Goal: Task Accomplishment & Management: Complete application form

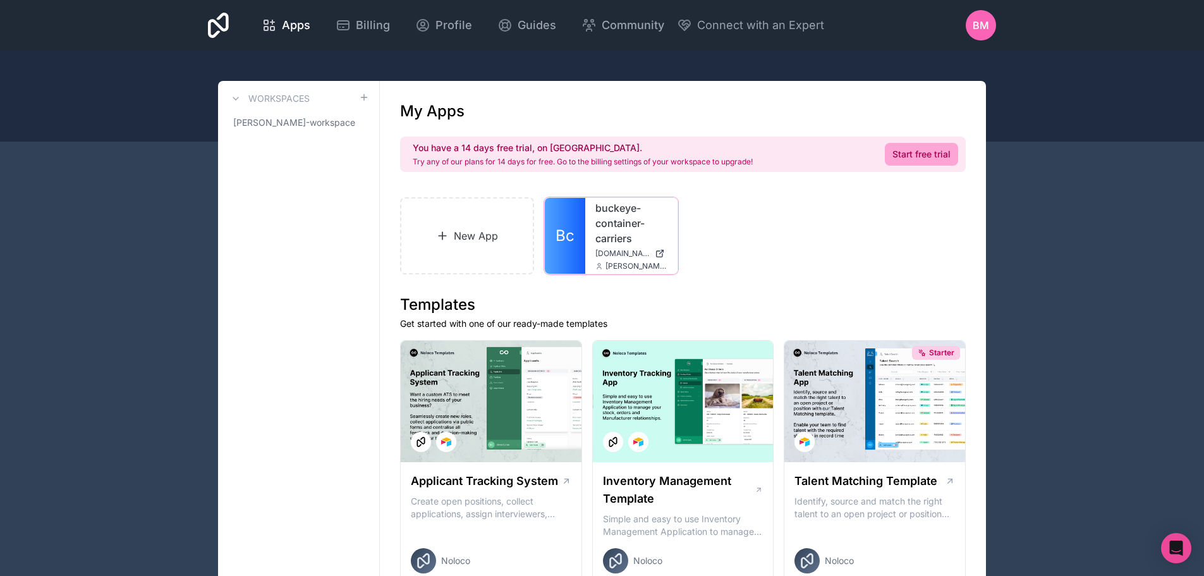
click at [0, 0] on icon at bounding box center [0, 0] width 0 height 0
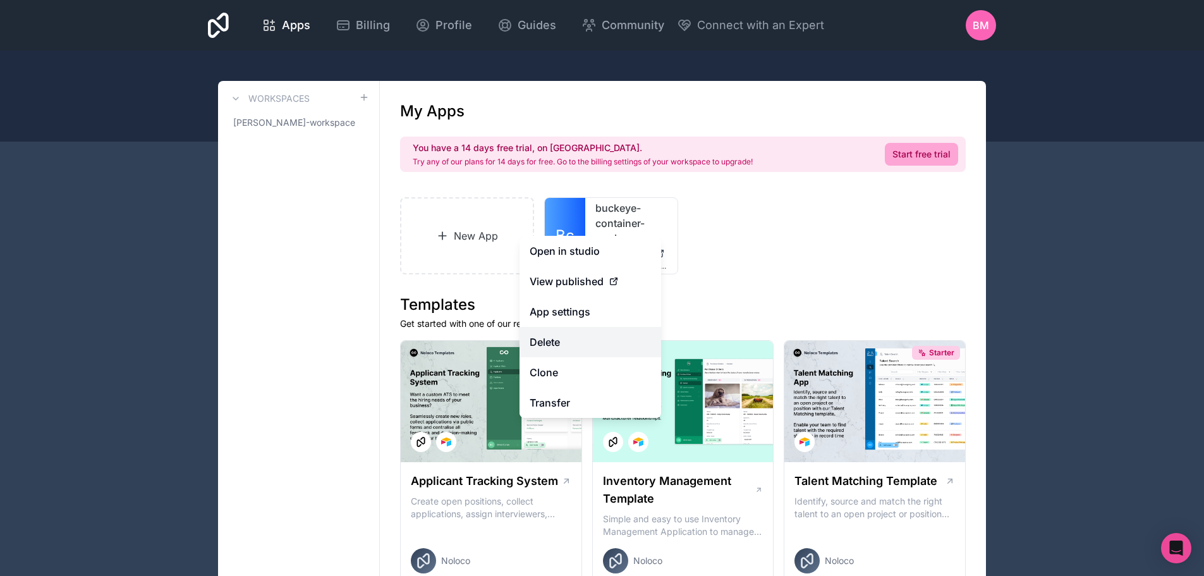
click at [560, 330] on button "Delete" at bounding box center [590, 342] width 142 height 30
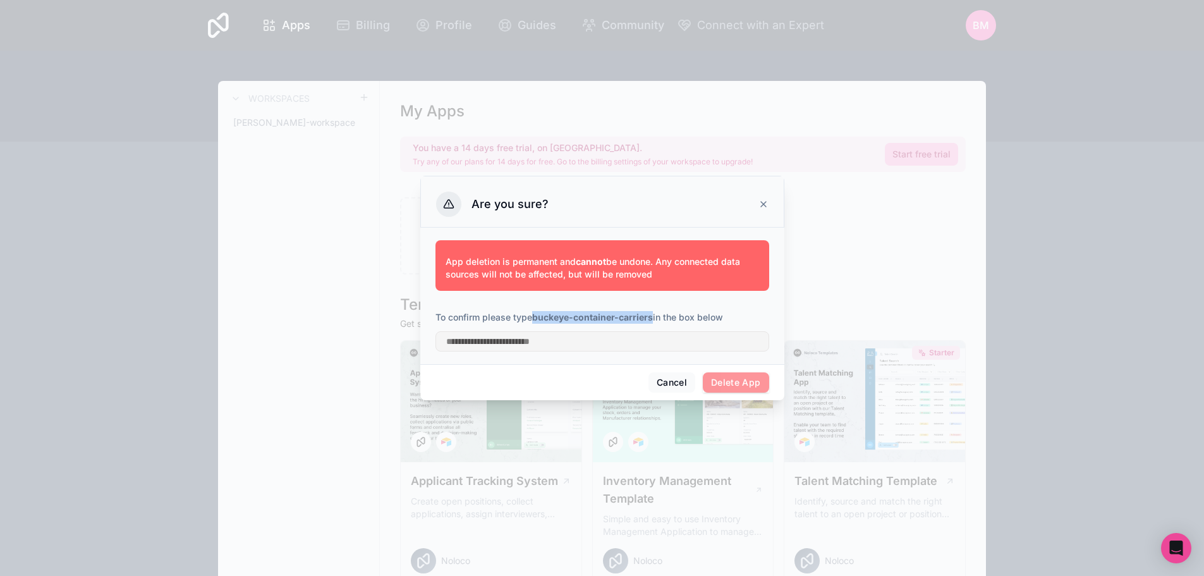
drag, startPoint x: 535, startPoint y: 317, endPoint x: 654, endPoint y: 318, distance: 119.4
click at [653, 318] on strong "buckeye-container-carriers" at bounding box center [592, 317] width 121 height 11
copy strong "buckeye-container-carriers"
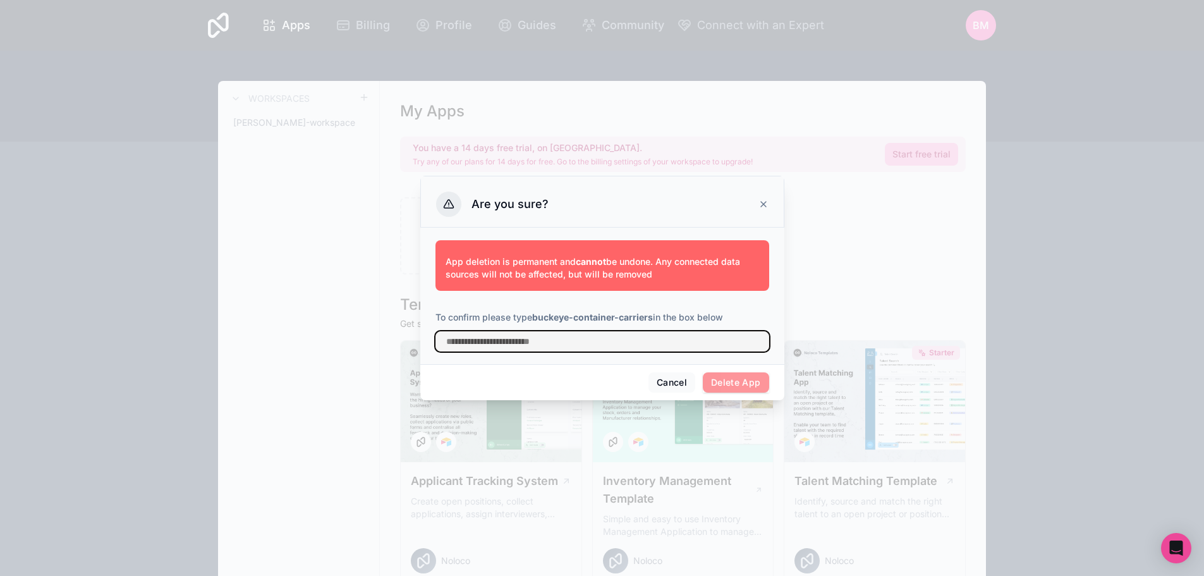
click at [571, 344] on input "text" at bounding box center [602, 341] width 334 height 20
paste input "**********"
type input "**********"
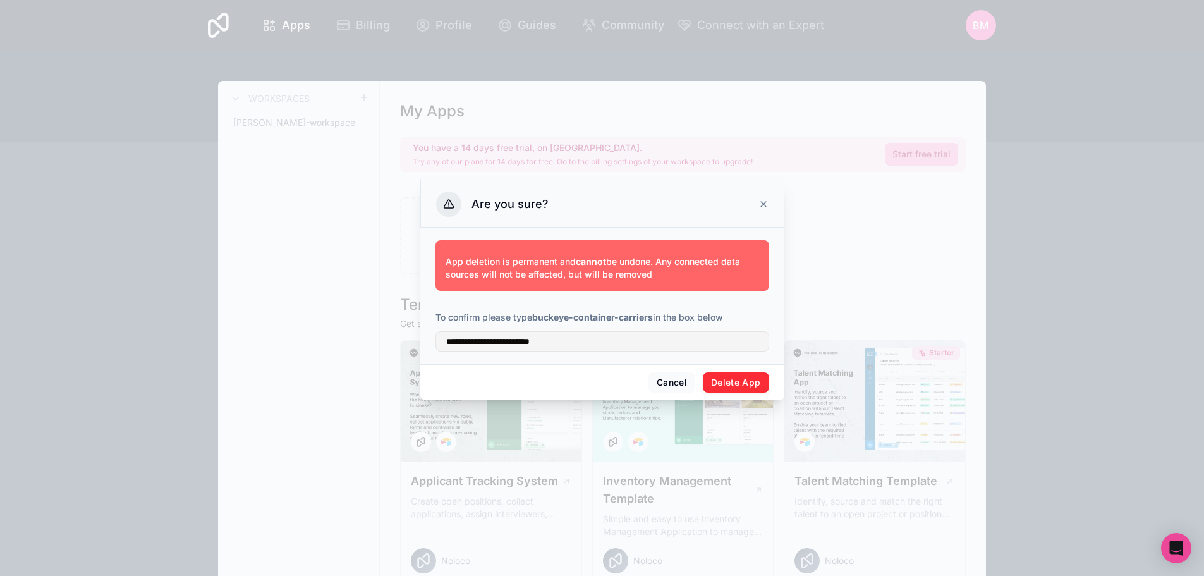
click at [726, 380] on button "Delete App" at bounding box center [736, 382] width 66 height 20
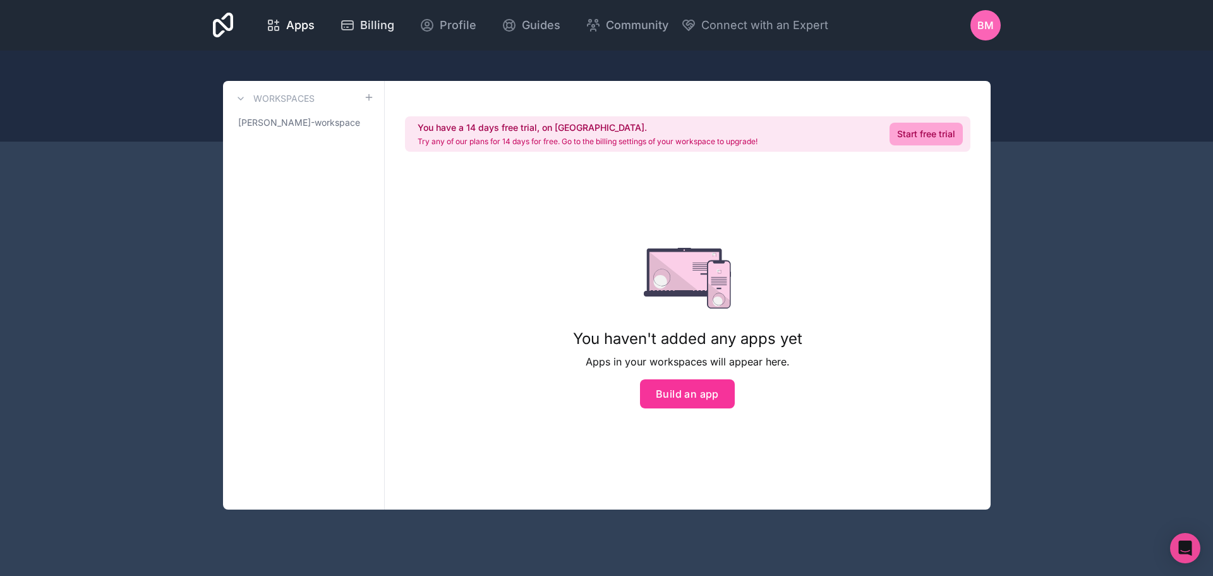
click at [356, 23] on div "Billing" at bounding box center [367, 25] width 54 height 18
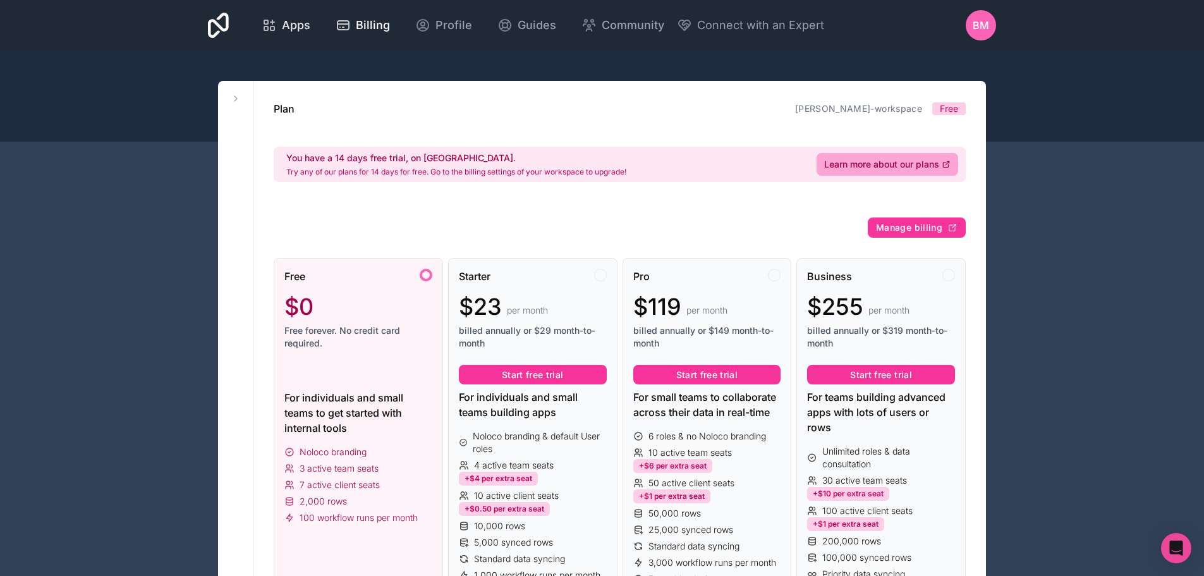
click at [298, 23] on span "Apps" at bounding box center [296, 25] width 28 height 18
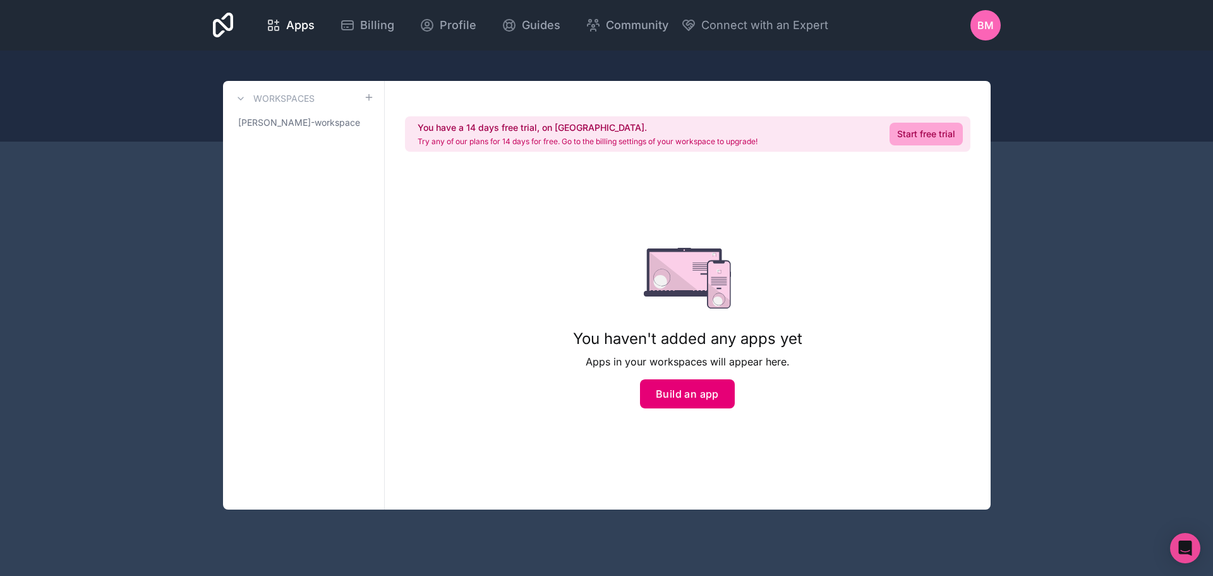
click at [701, 390] on button "Build an app" at bounding box center [687, 393] width 95 height 29
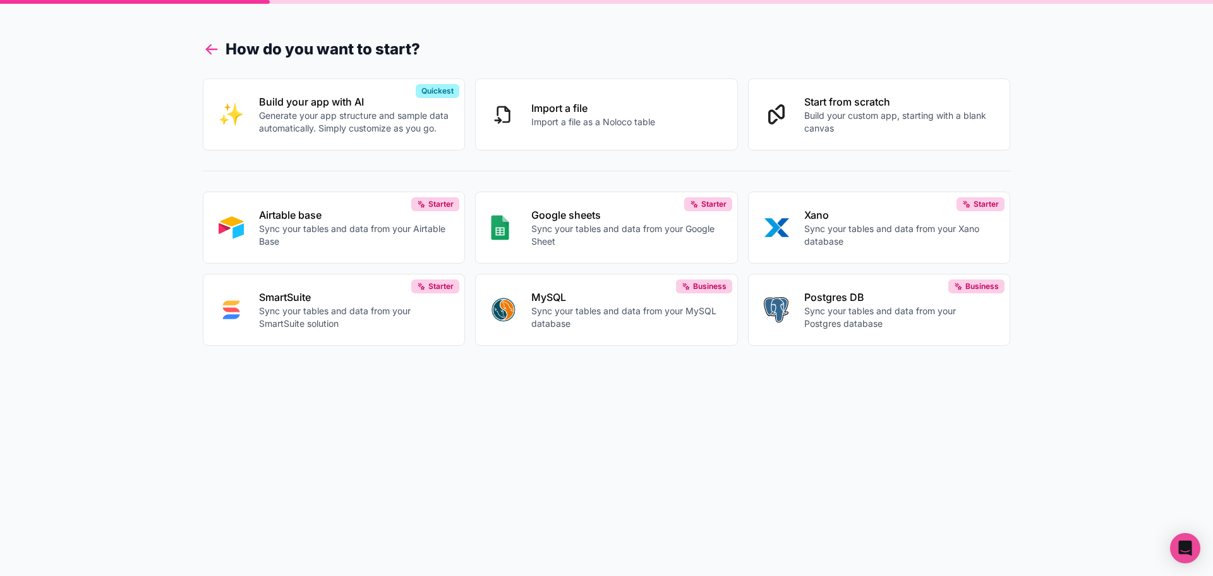
click at [208, 56] on icon at bounding box center [212, 49] width 18 height 18
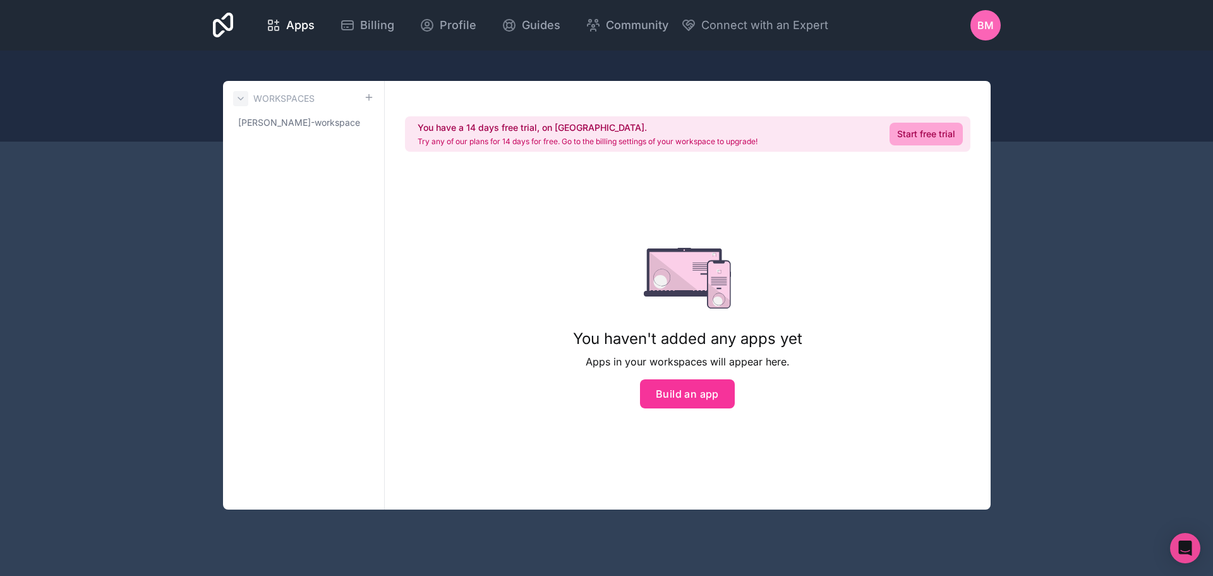
click at [240, 97] on icon at bounding box center [241, 99] width 10 height 10
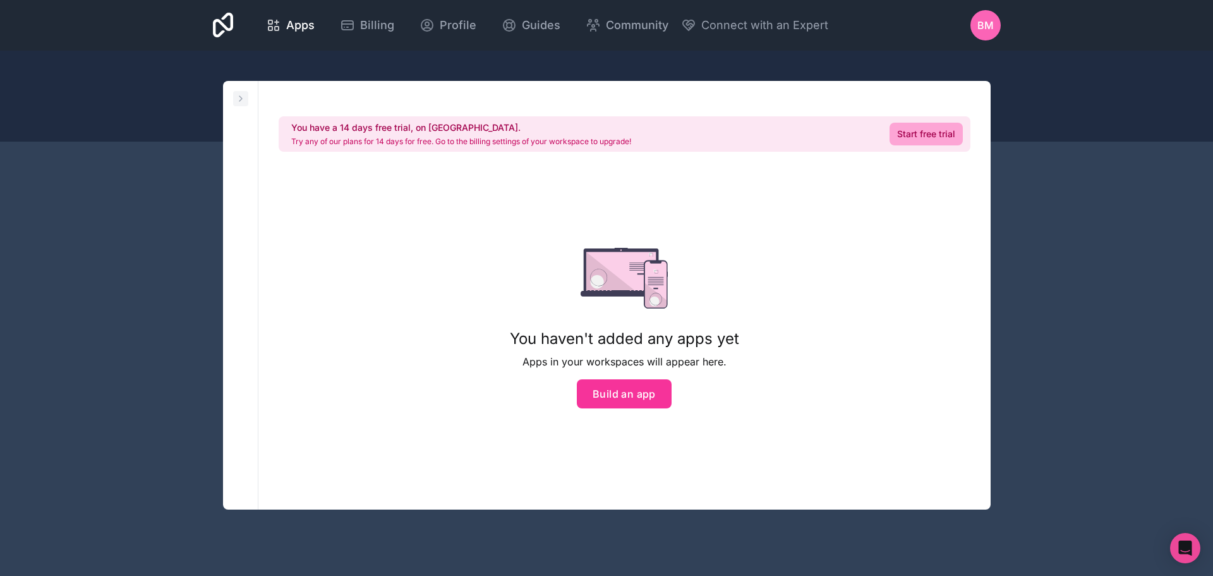
click at [240, 97] on icon at bounding box center [240, 98] width 3 height 5
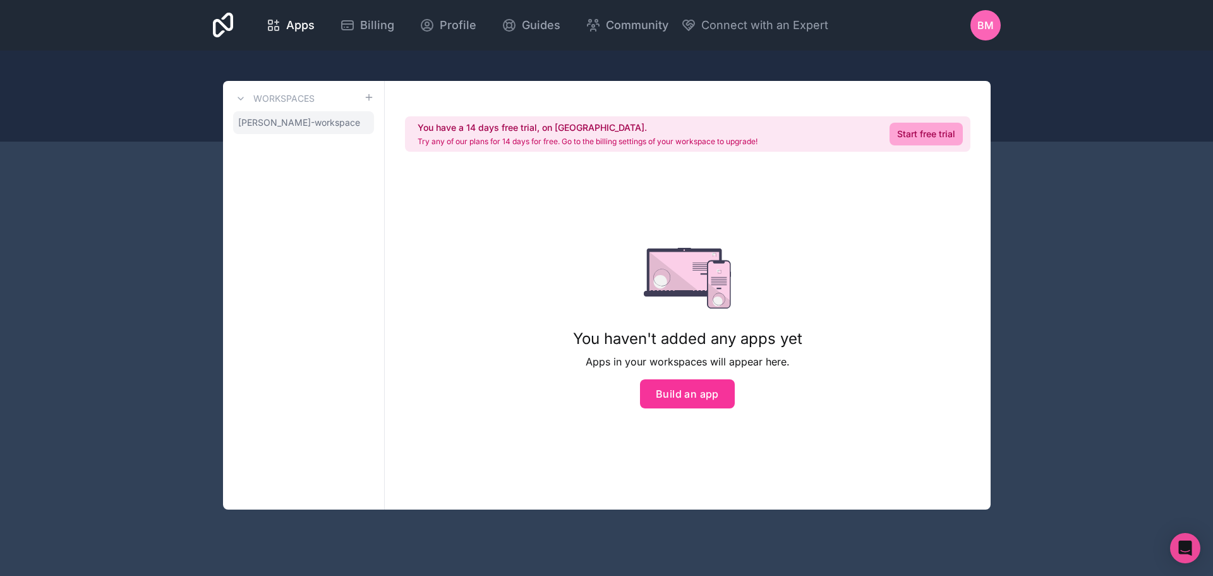
click at [300, 126] on span "[PERSON_NAME]-workspace" at bounding box center [299, 122] width 122 height 13
click at [506, 26] on icon at bounding box center [509, 25] width 15 height 15
click at [618, 28] on span "Community" at bounding box center [637, 25] width 63 height 18
click at [678, 395] on button "Build an app" at bounding box center [687, 393] width 95 height 29
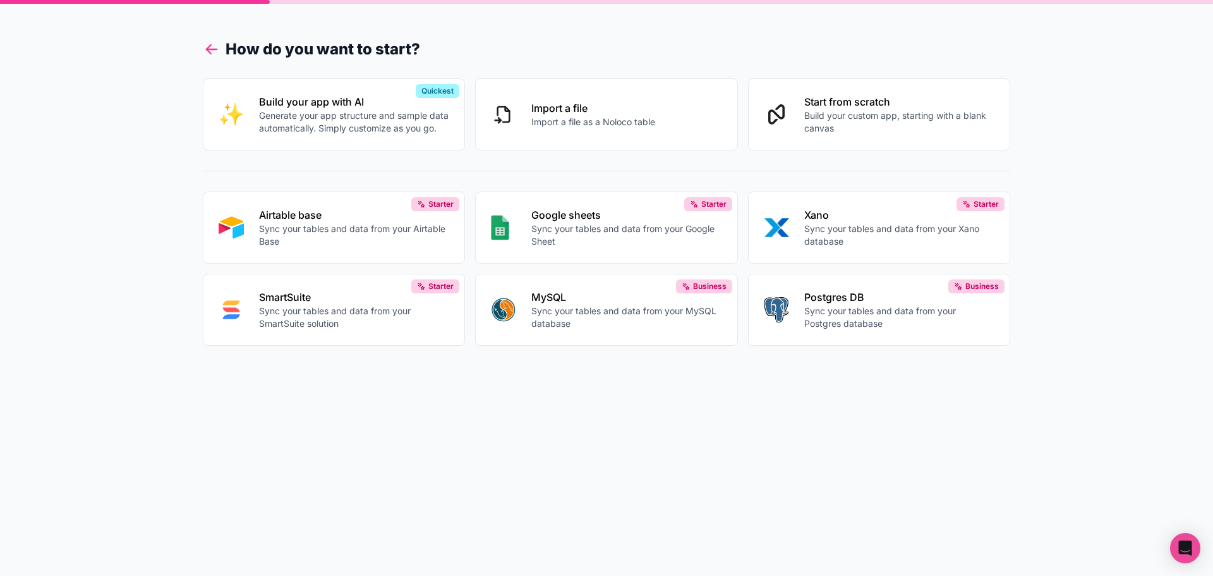
click at [214, 46] on icon at bounding box center [212, 49] width 18 height 18
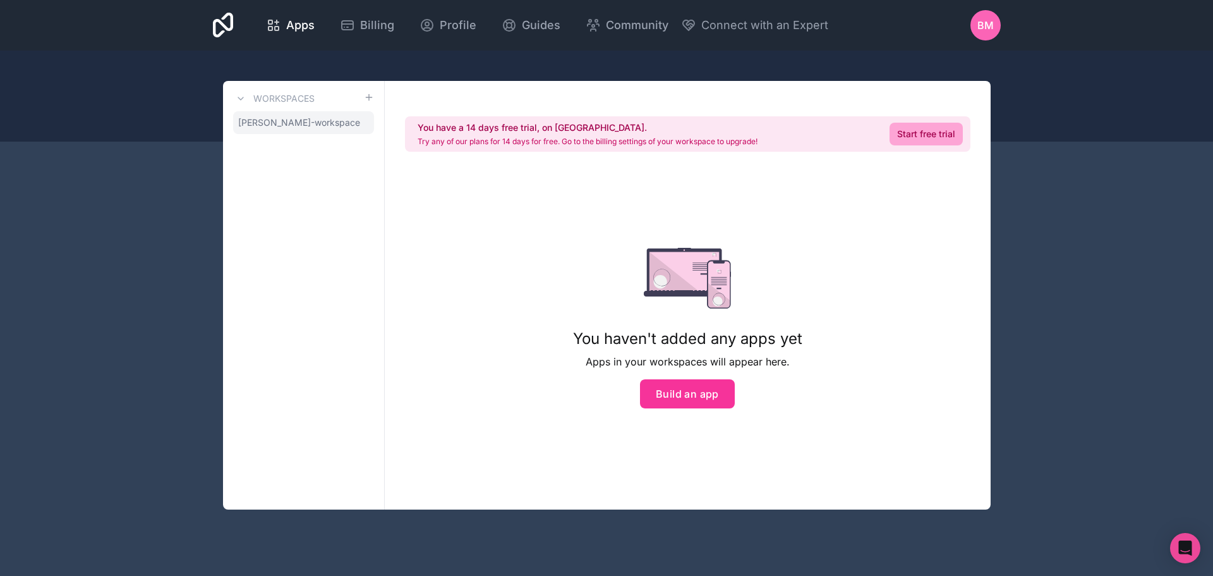
click at [0, 0] on icon at bounding box center [0, 0] width 0 height 0
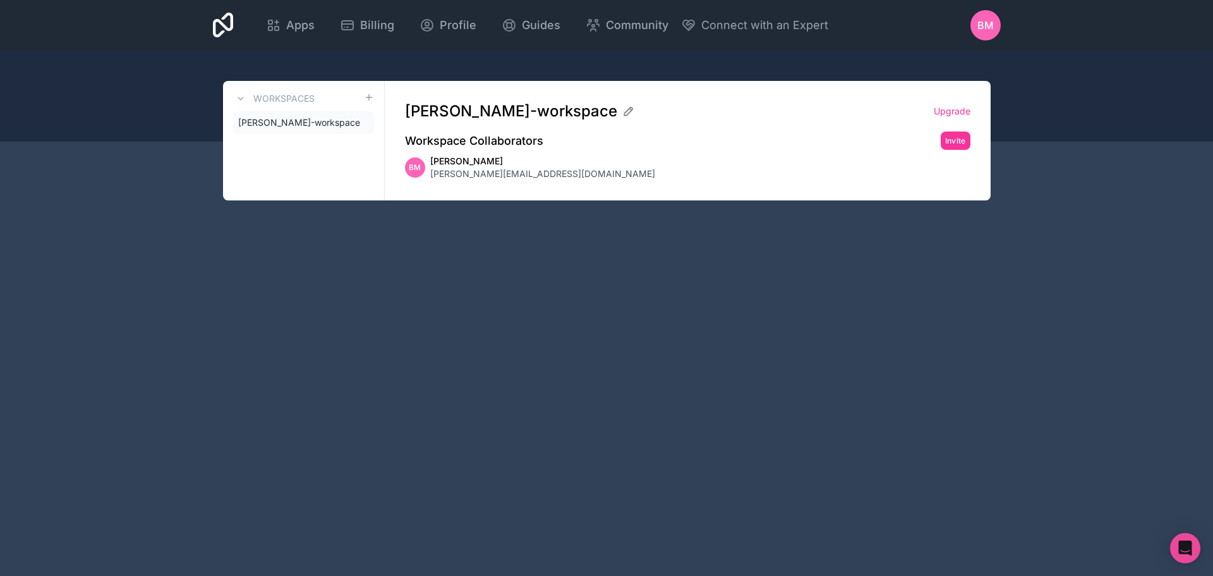
click at [330, 125] on span "[PERSON_NAME]-workspace" at bounding box center [299, 122] width 122 height 13
click at [502, 169] on span "[PERSON_NAME][EMAIL_ADDRESS][DOMAIN_NAME]" at bounding box center [542, 173] width 225 height 13
click at [294, 119] on span "[PERSON_NAME]-workspace" at bounding box center [299, 122] width 122 height 13
click at [276, 102] on h3 "Workspaces" at bounding box center [283, 98] width 61 height 13
click at [307, 129] on link "[PERSON_NAME]-workspace" at bounding box center [303, 122] width 141 height 23
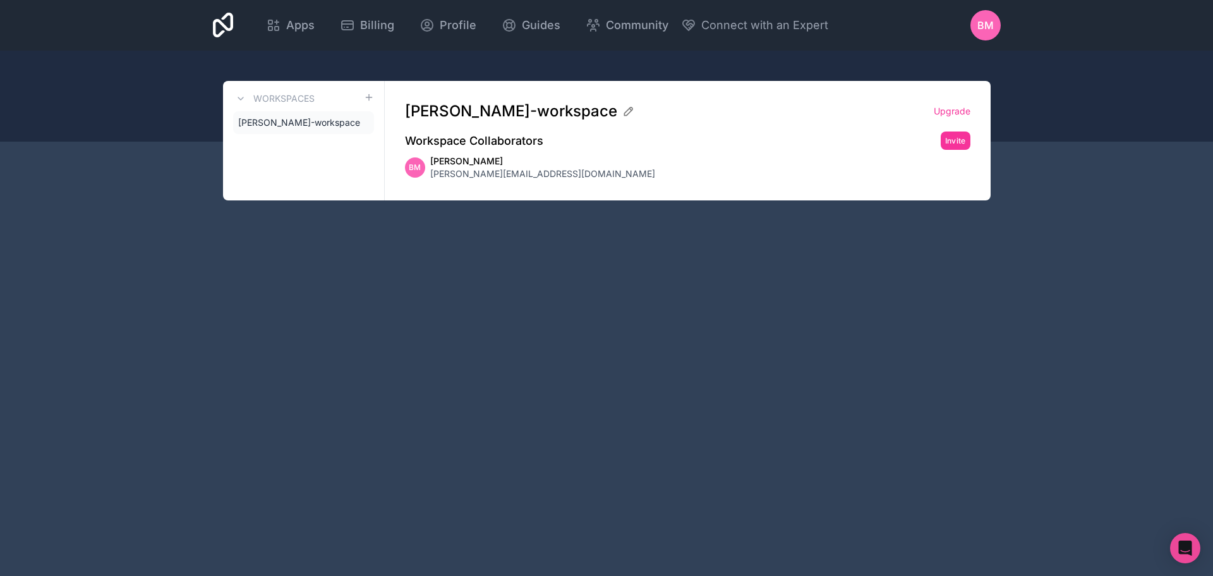
click at [521, 110] on span "[PERSON_NAME]-workspace" at bounding box center [511, 111] width 212 height 20
drag, startPoint x: 497, startPoint y: 169, endPoint x: 406, endPoint y: 153, distance: 92.3
click at [495, 169] on span "[PERSON_NAME][EMAIL_ADDRESS][DOMAIN_NAME]" at bounding box center [542, 173] width 225 height 13
click at [406, 153] on div "[PERSON_NAME]-workspace Upgrade Workspace Collaborators Invite BM [PERSON_NAME]…" at bounding box center [688, 140] width 606 height 119
click at [303, 117] on span "[PERSON_NAME]-workspace" at bounding box center [299, 122] width 122 height 13
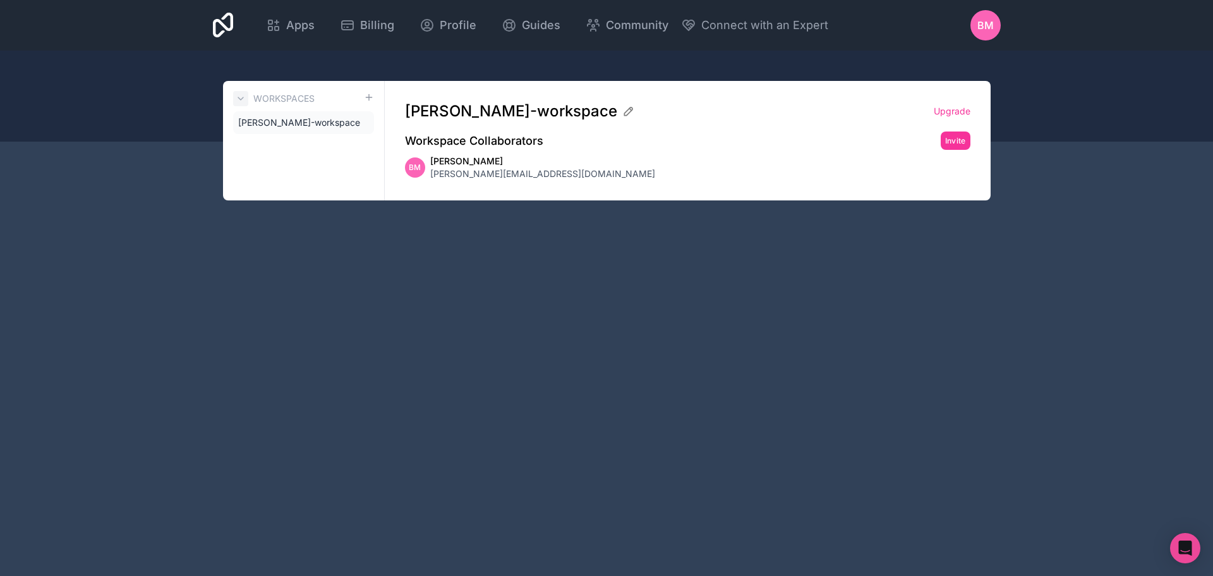
click at [244, 104] on button at bounding box center [240, 98] width 15 height 15
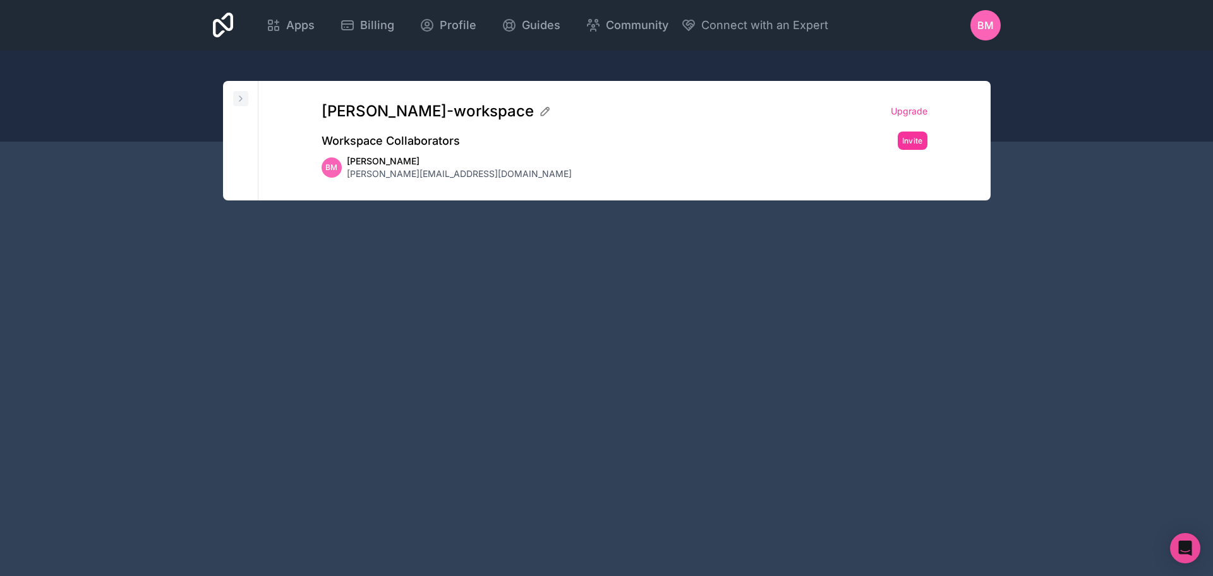
click at [244, 104] on button at bounding box center [240, 98] width 15 height 15
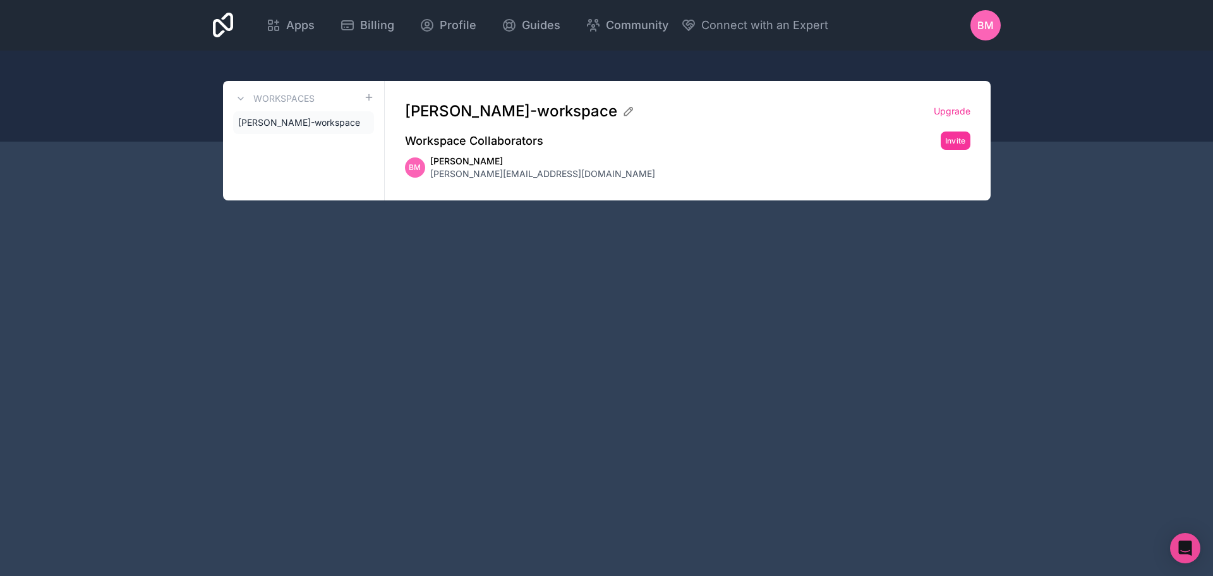
click at [317, 98] on div "Workspaces" at bounding box center [303, 98] width 141 height 15
click at [266, 95] on h3 "Workspaces" at bounding box center [283, 98] width 61 height 13
click at [284, 118] on span "[PERSON_NAME]-workspace" at bounding box center [299, 122] width 122 height 13
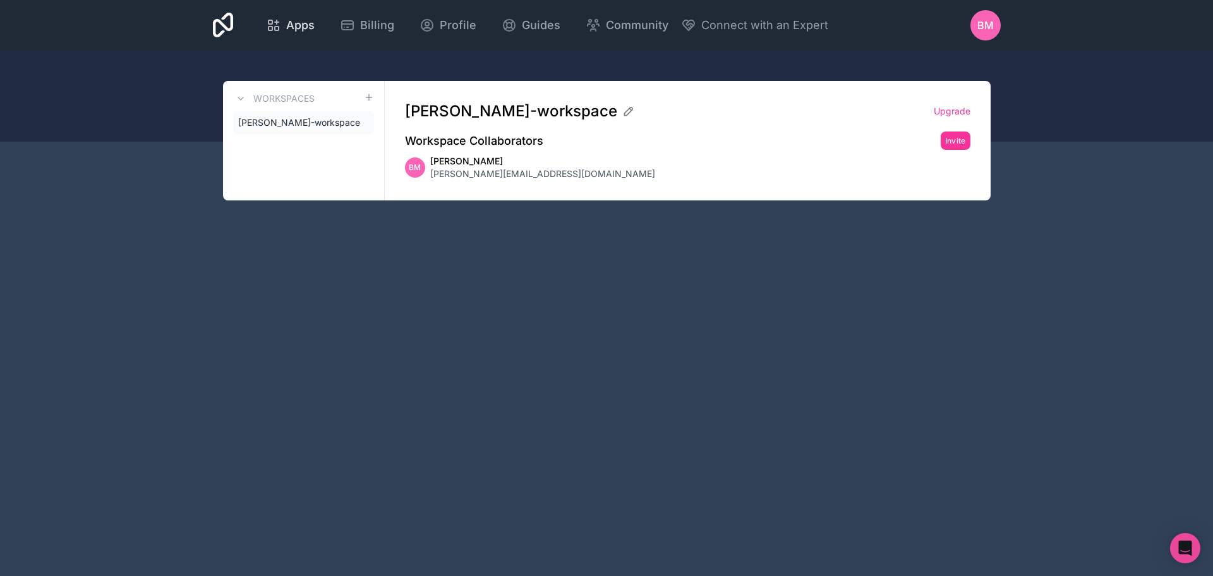
click at [303, 20] on span "Apps" at bounding box center [300, 25] width 28 height 18
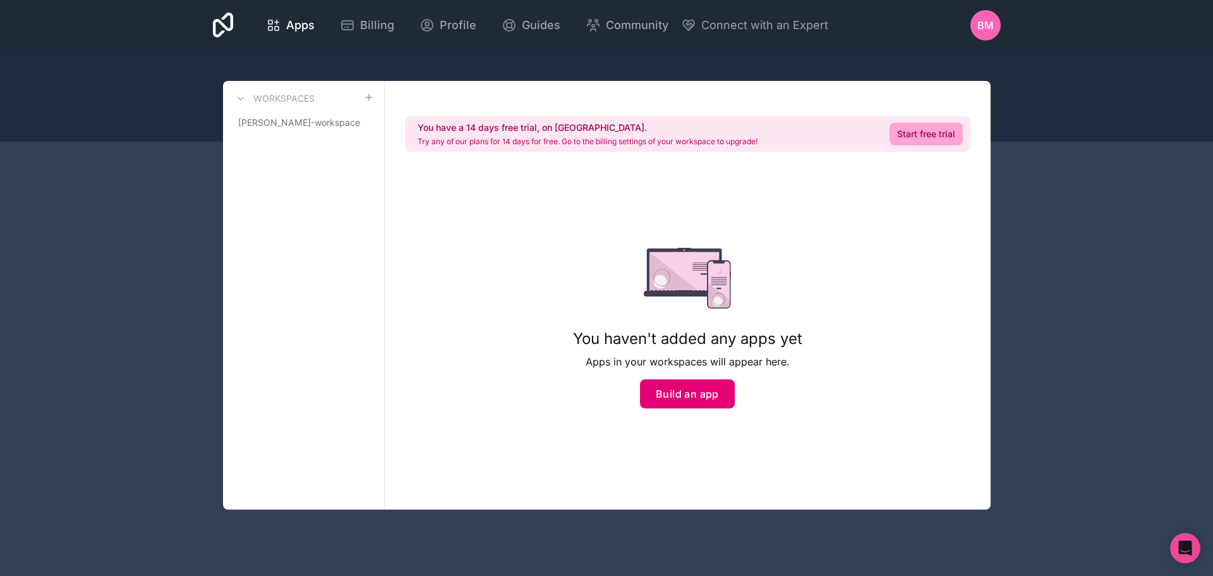
click at [714, 397] on button "Build an app" at bounding box center [687, 393] width 95 height 29
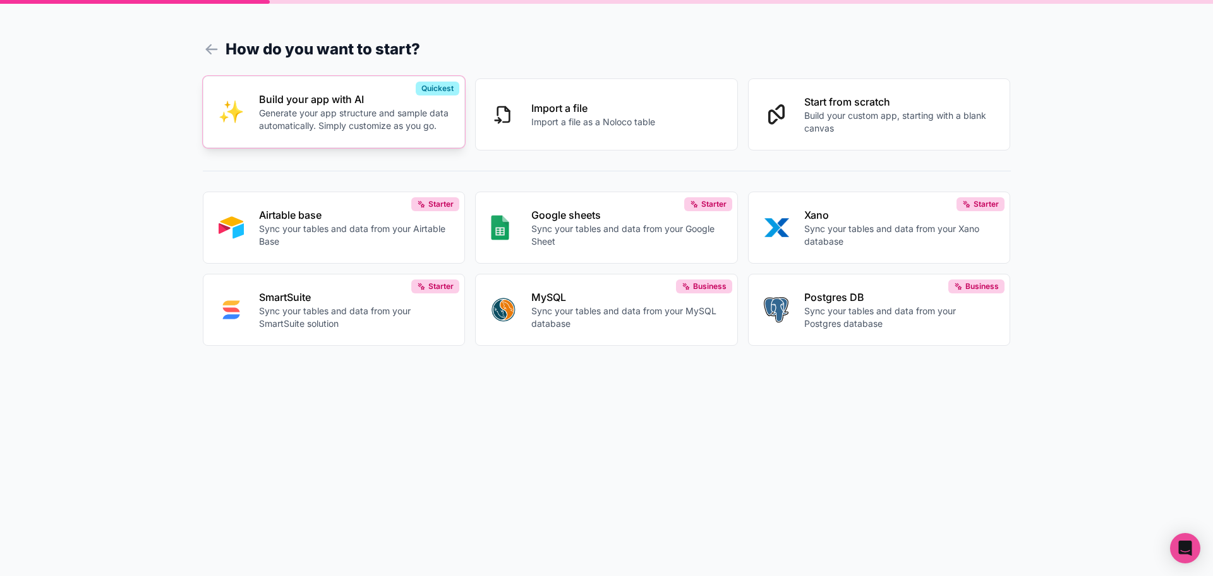
click at [313, 114] on p "Generate your app structure and sample data automatically. Simply customize as …" at bounding box center [354, 119] width 191 height 25
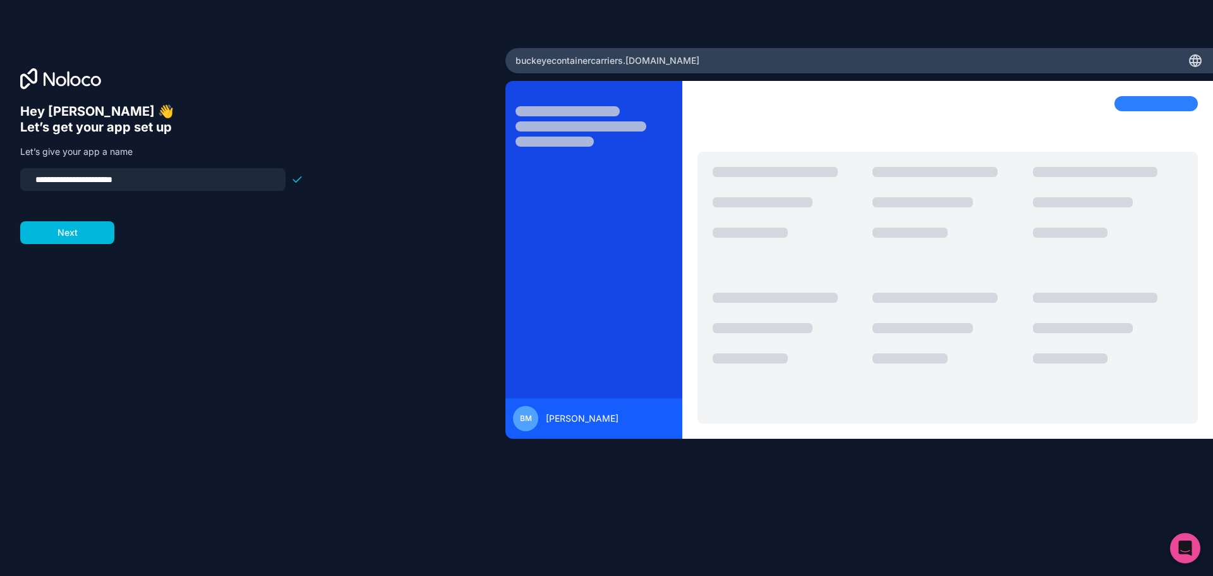
click at [37, 179] on input "**********" at bounding box center [153, 180] width 250 height 18
drag, startPoint x: 154, startPoint y: 181, endPoint x: -11, endPoint y: 188, distance: 165.7
click at [0, 188] on html "**********" at bounding box center [606, 288] width 1213 height 576
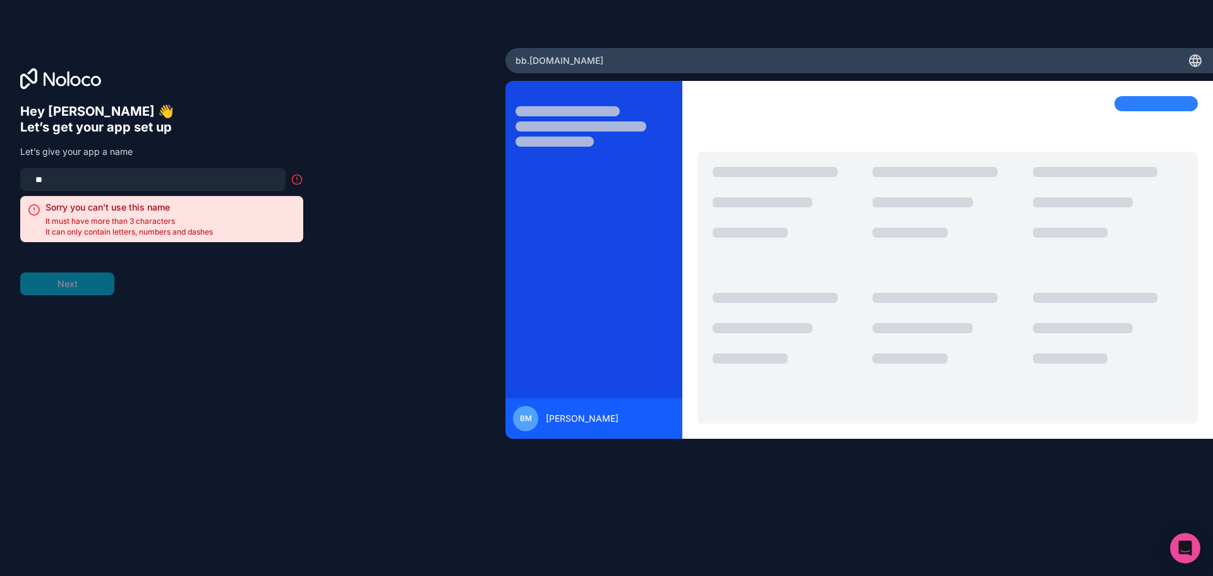
type input "*"
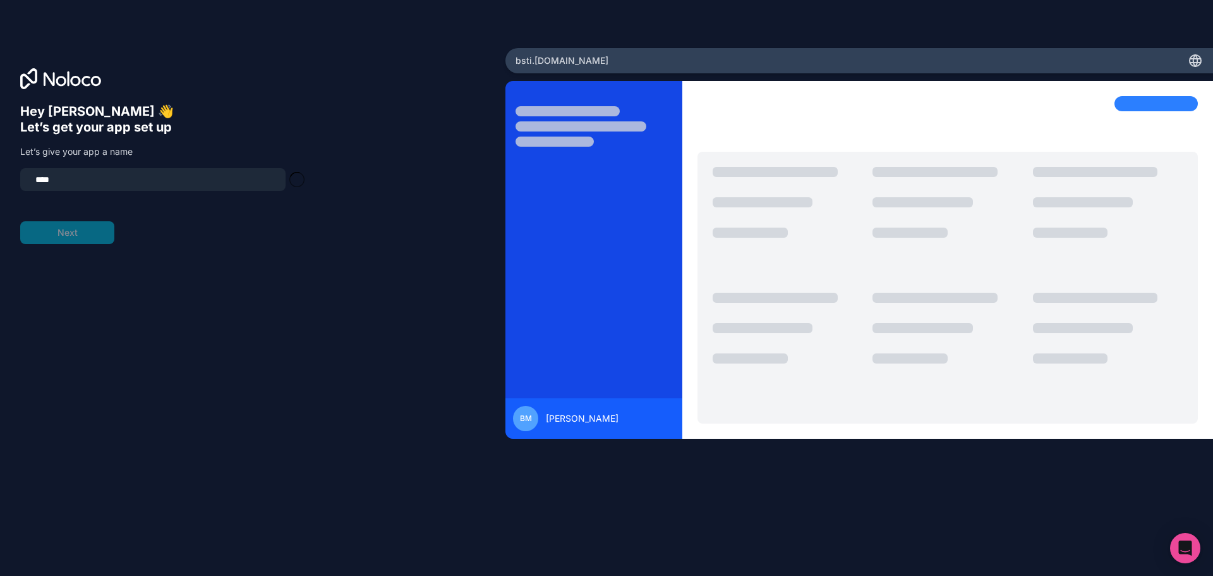
type input "*****"
drag, startPoint x: 136, startPoint y: 183, endPoint x: 6, endPoint y: 183, distance: 129.5
click at [6, 183] on div "Hey [PERSON_NAME] 👋 Let’s get your app set up Let’s give your app a name ***** …" at bounding box center [252, 288] width 505 height 480
type input "****"
click at [86, 234] on button "Next" at bounding box center [67, 232] width 94 height 23
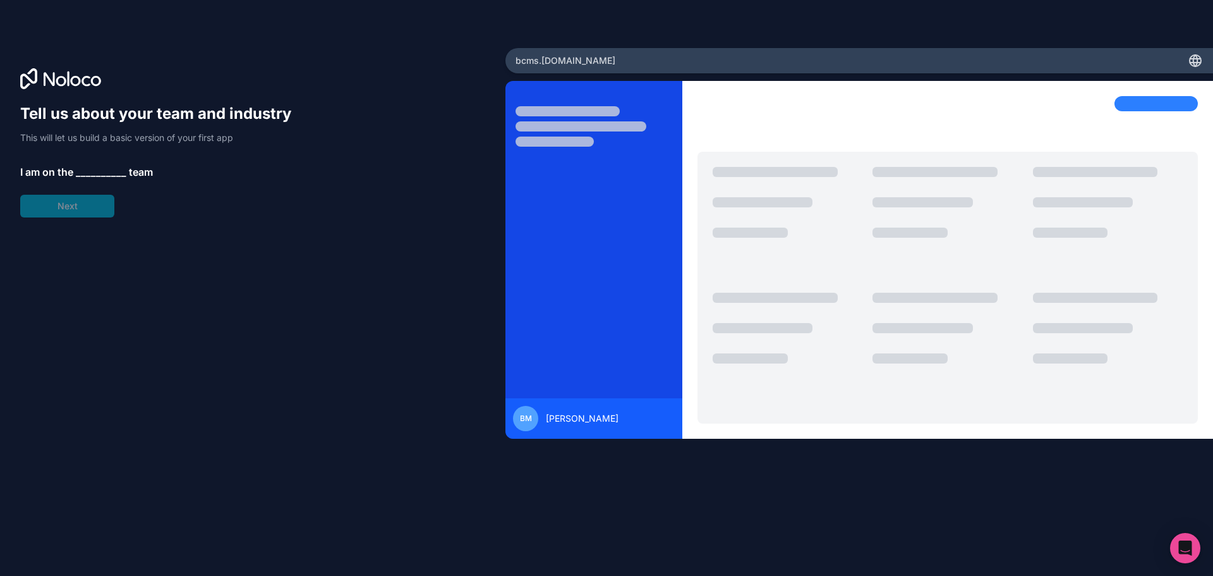
click at [89, 166] on span "__________" at bounding box center [101, 171] width 51 height 15
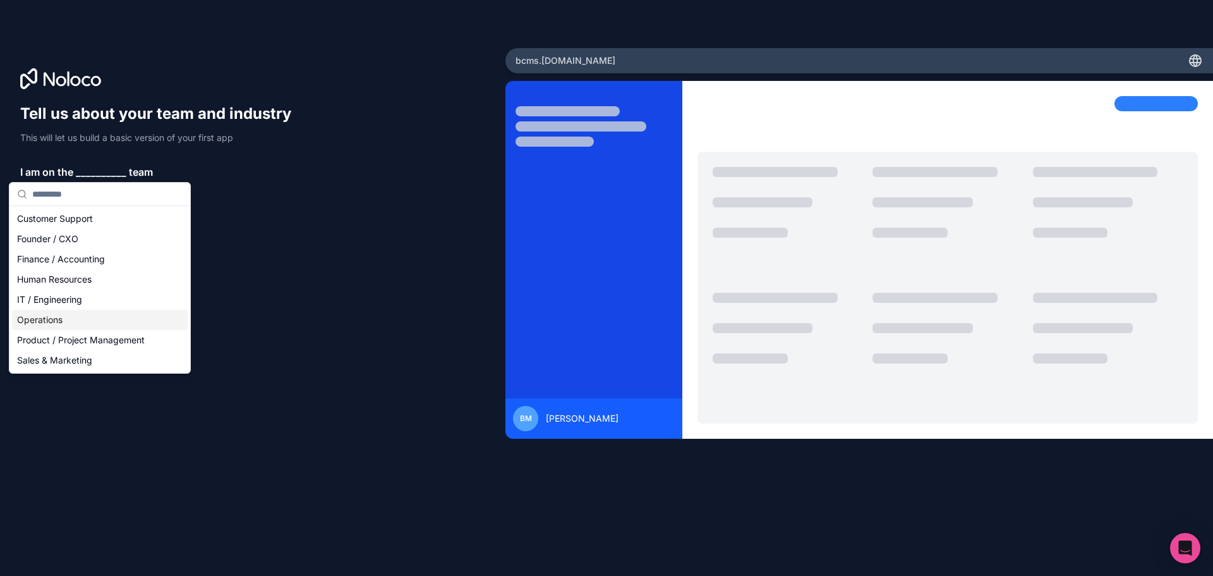
click at [63, 319] on div "Operations" at bounding box center [100, 320] width 176 height 20
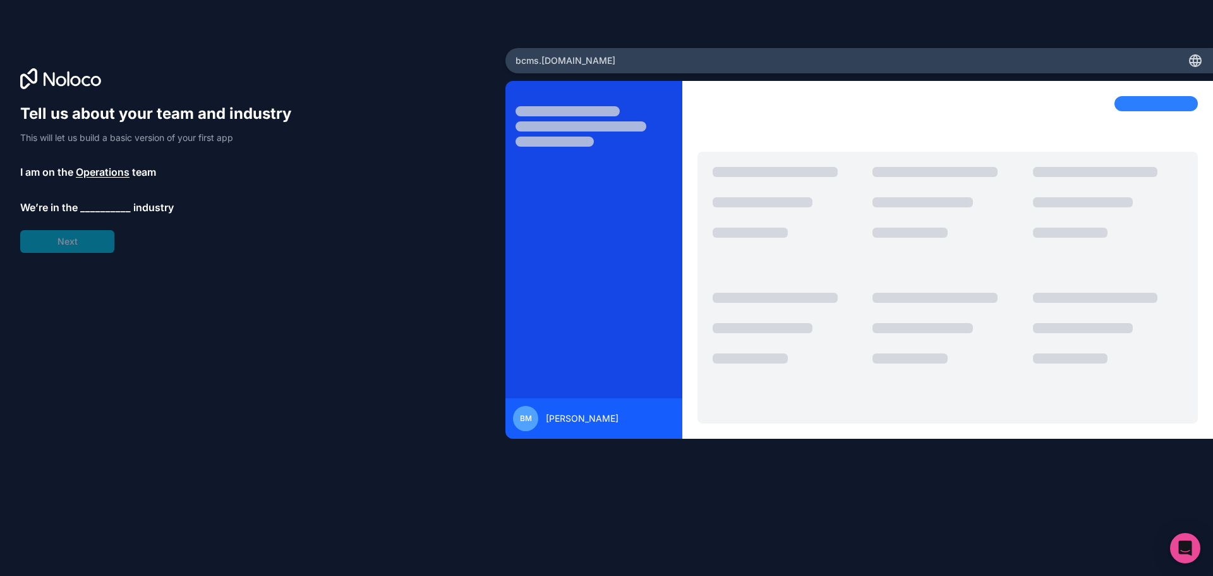
click at [88, 205] on span "__________" at bounding box center [105, 207] width 51 height 15
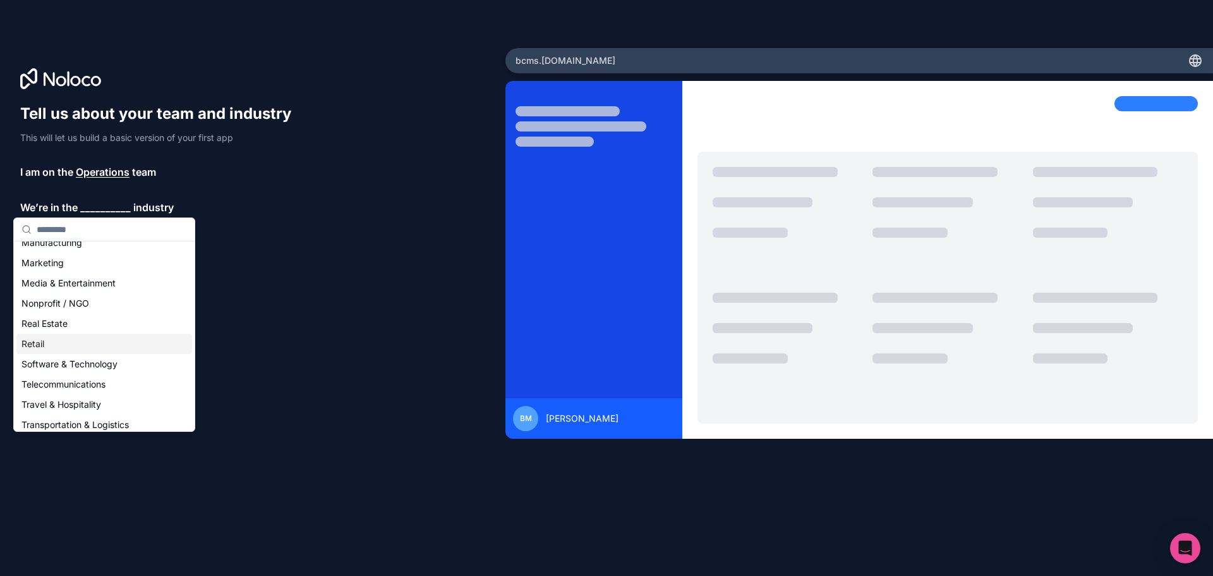
scroll to position [253, 0]
click at [75, 368] on div "Transportation & Logistics" at bounding box center [104, 365] width 176 height 20
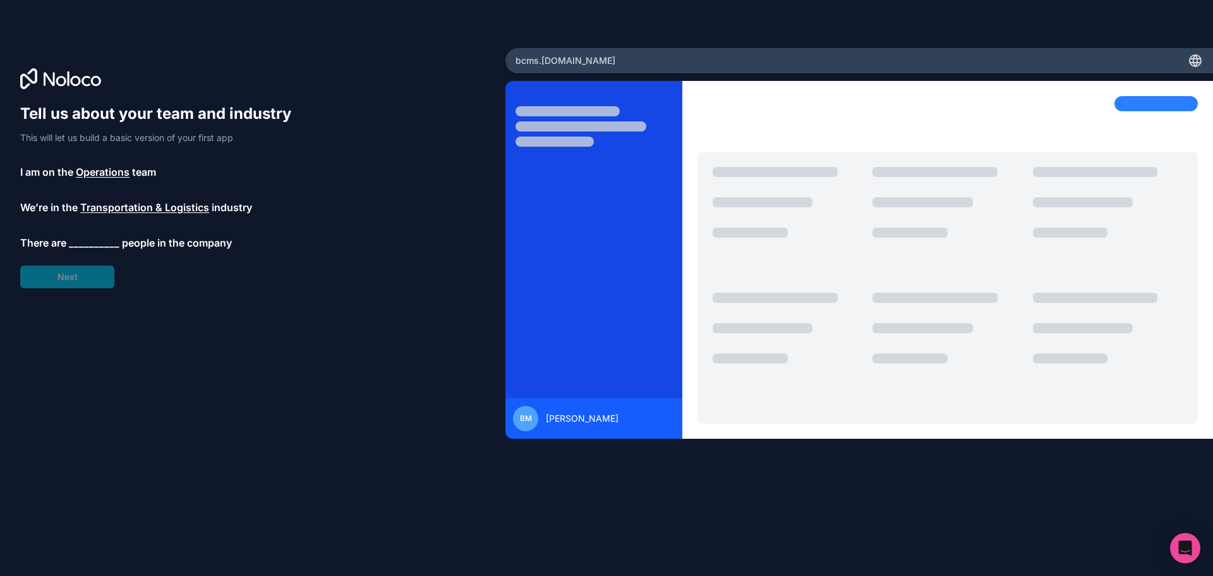
click at [87, 233] on div "Tell us about your team and industry This will let us build a basic version of …" at bounding box center [161, 196] width 283 height 185
click at [87, 239] on span "__________" at bounding box center [94, 242] width 51 height 15
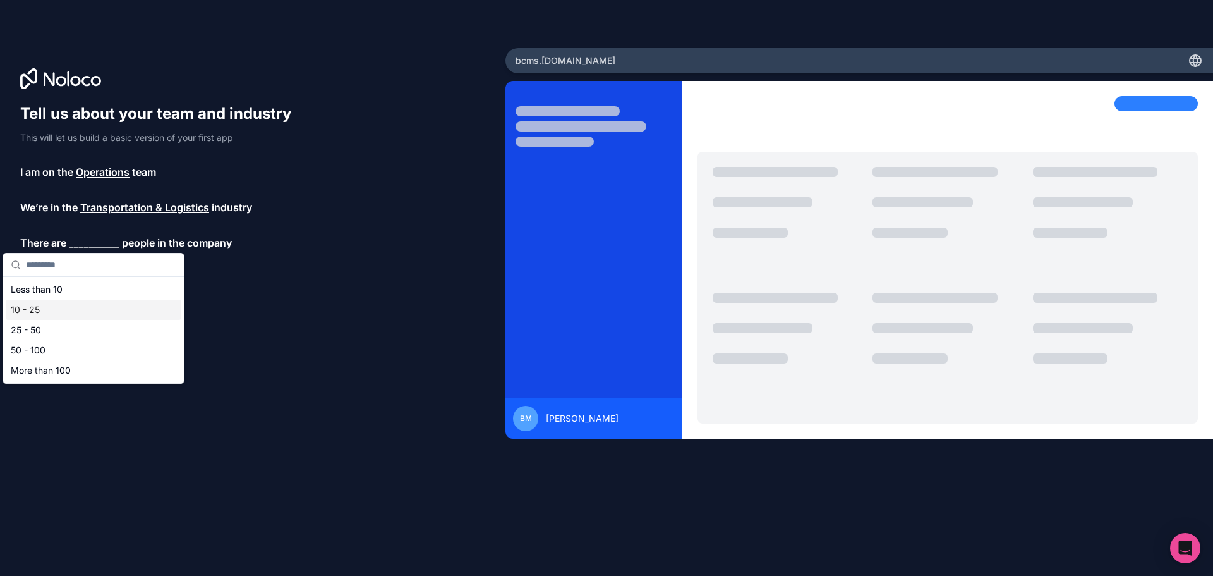
click at [44, 309] on div "10 - 25" at bounding box center [94, 310] width 176 height 20
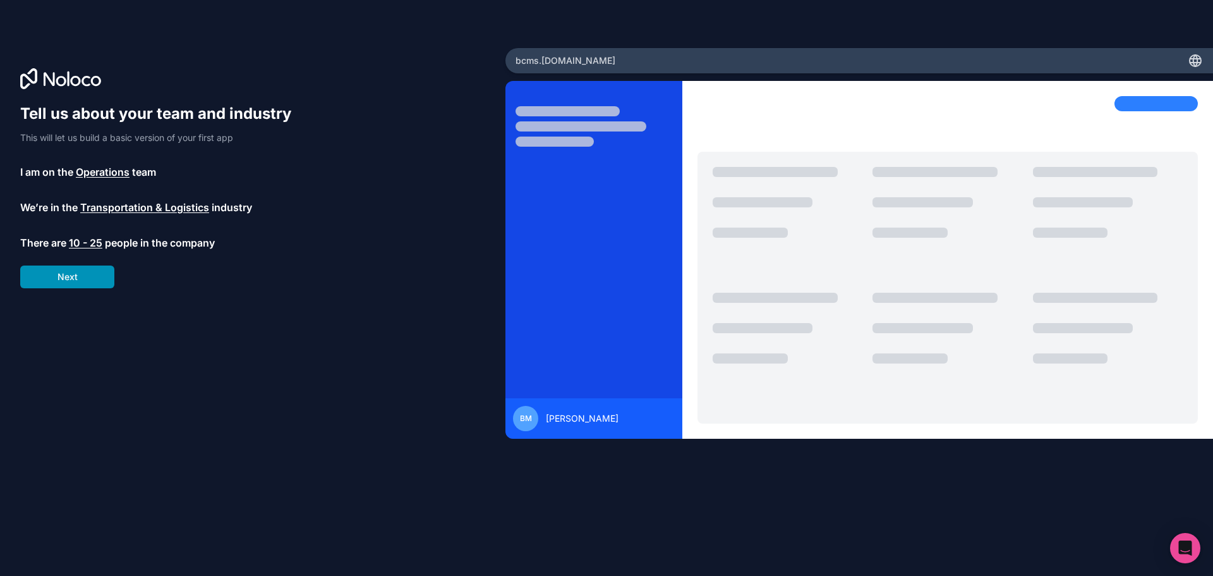
click at [71, 282] on button "Next" at bounding box center [67, 276] width 94 height 23
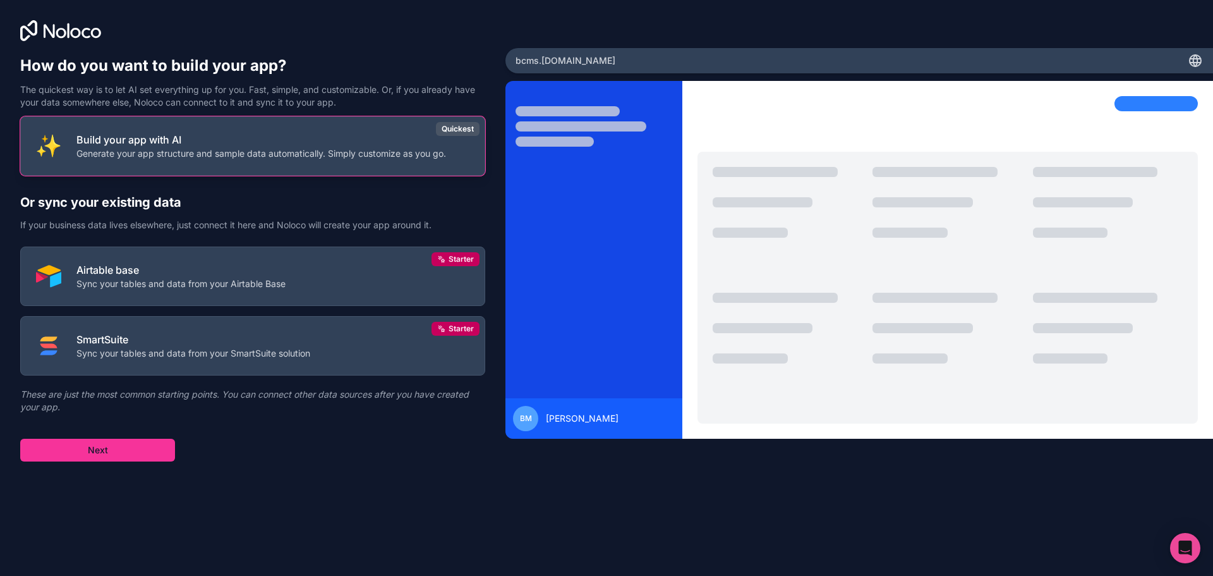
click at [157, 150] on p "Generate your app structure and sample data automatically. Simply customize as …" at bounding box center [261, 153] width 370 height 13
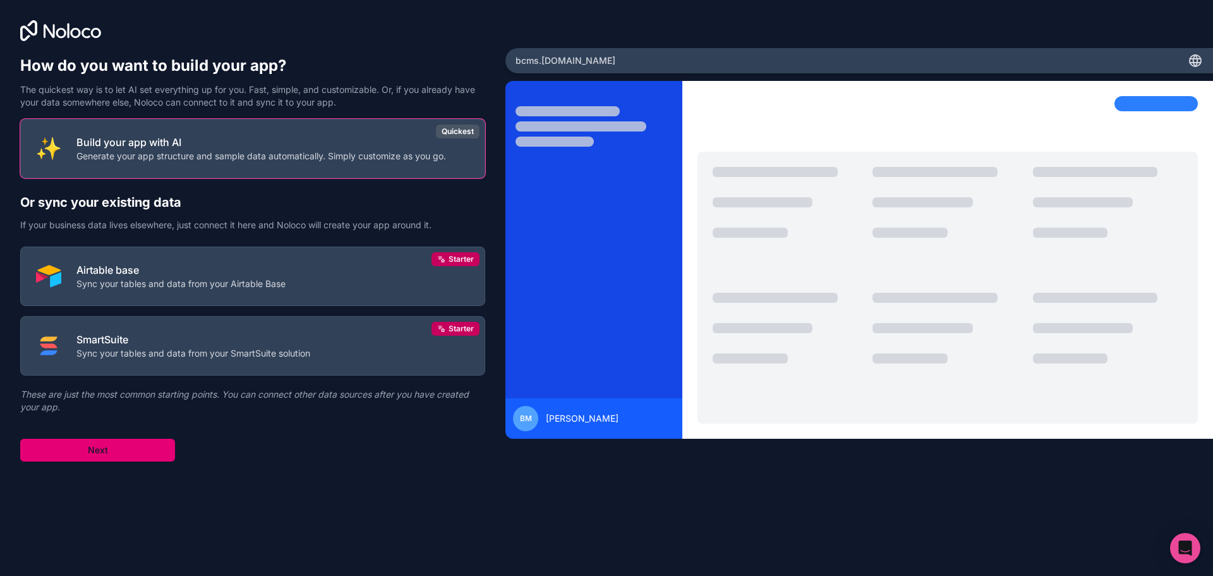
click at [96, 449] on button "Next" at bounding box center [97, 450] width 155 height 23
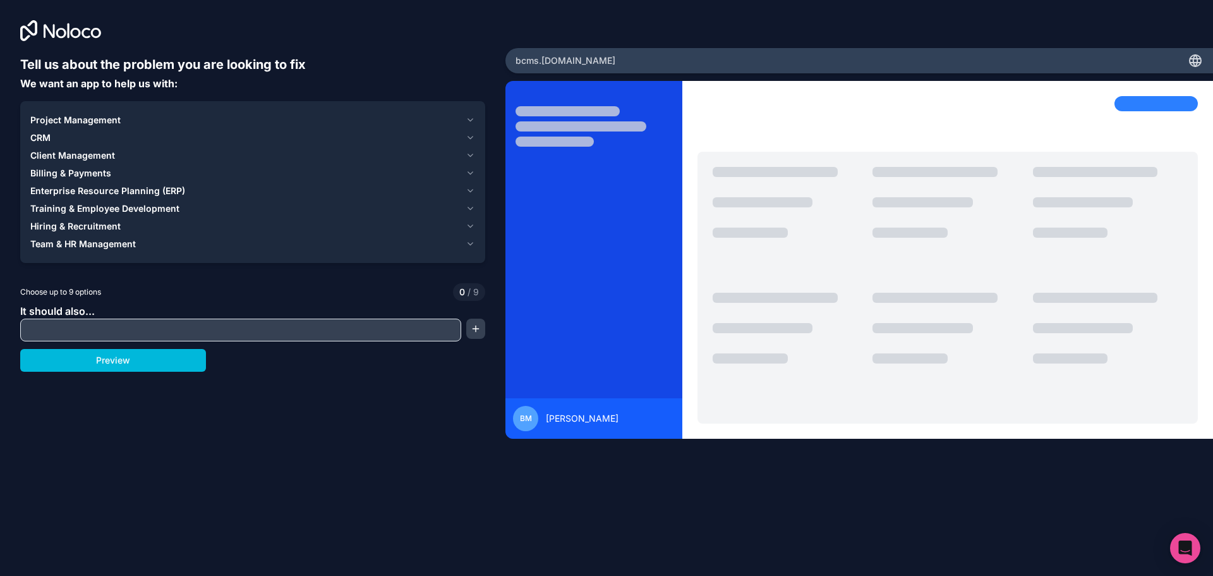
click at [258, 118] on div "Project Management" at bounding box center [245, 120] width 430 height 13
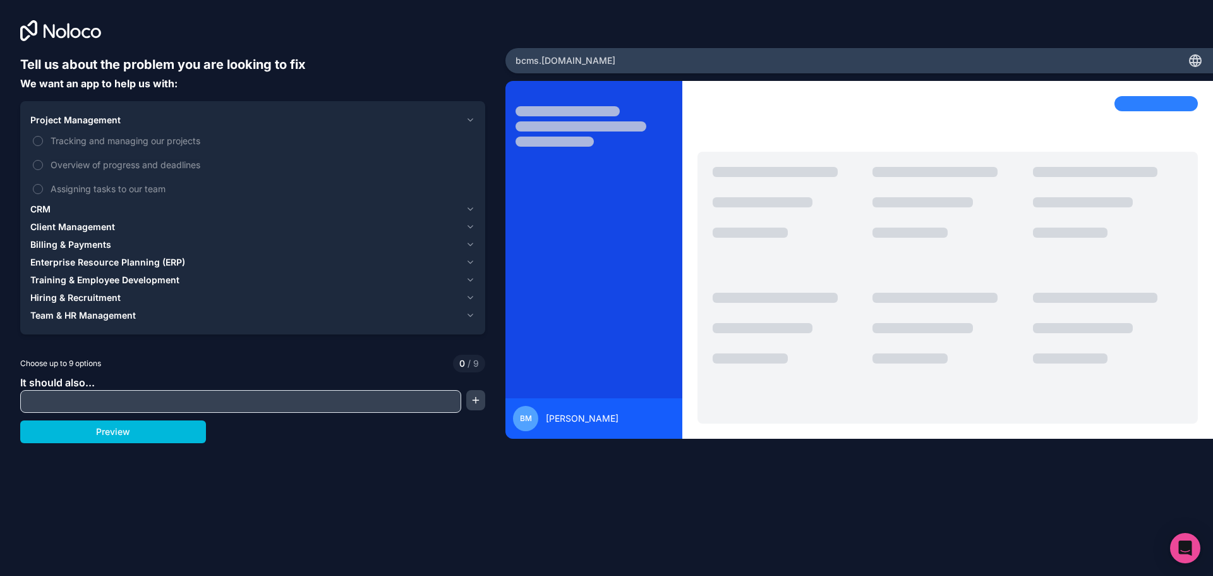
click at [40, 188] on button "Assigning tasks to our team" at bounding box center [38, 189] width 10 height 10
click at [37, 169] on button "Overview of progress and deadlines" at bounding box center [38, 165] width 10 height 10
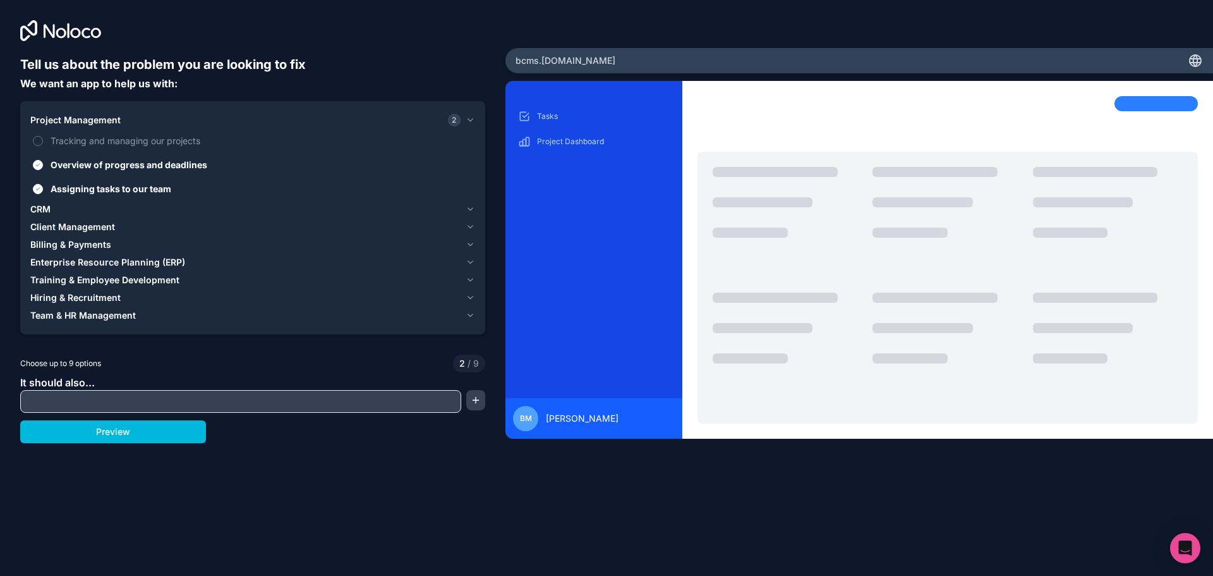
click at [40, 142] on button "Tracking and managing our projects" at bounding box center [38, 141] width 10 height 10
click at [100, 201] on button "CRM" at bounding box center [252, 209] width 445 height 18
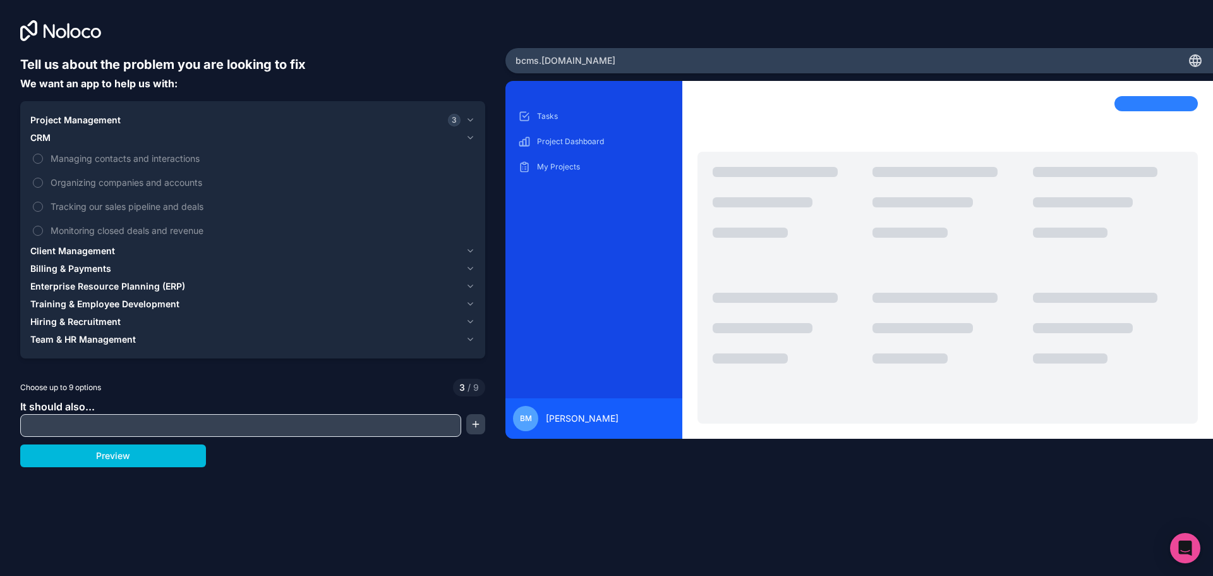
click at [42, 156] on button "Managing contacts and interactions" at bounding box center [38, 159] width 10 height 10
click at [40, 176] on label "Organizing companies and accounts" at bounding box center [252, 182] width 445 height 23
click at [40, 178] on button "Organizing companies and accounts" at bounding box center [38, 183] width 10 height 10
click at [39, 203] on button "Tracking our sales pipeline and deals" at bounding box center [38, 207] width 10 height 10
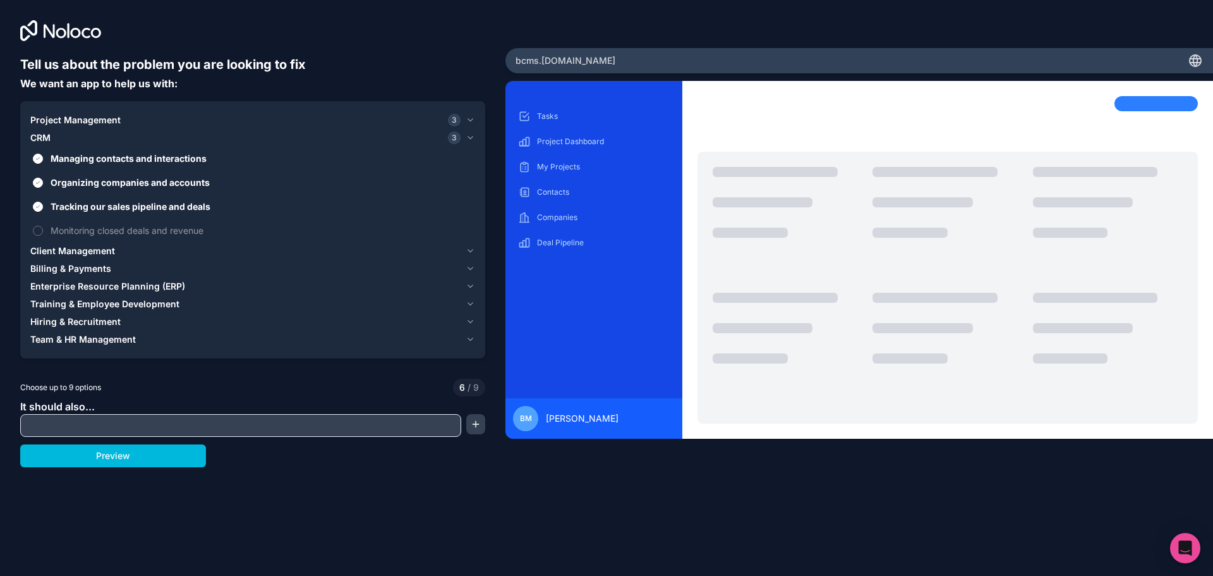
click at [39, 231] on button "Monitoring closed deals and revenue" at bounding box center [38, 231] width 10 height 10
click at [114, 251] on div "Client Management" at bounding box center [245, 251] width 430 height 13
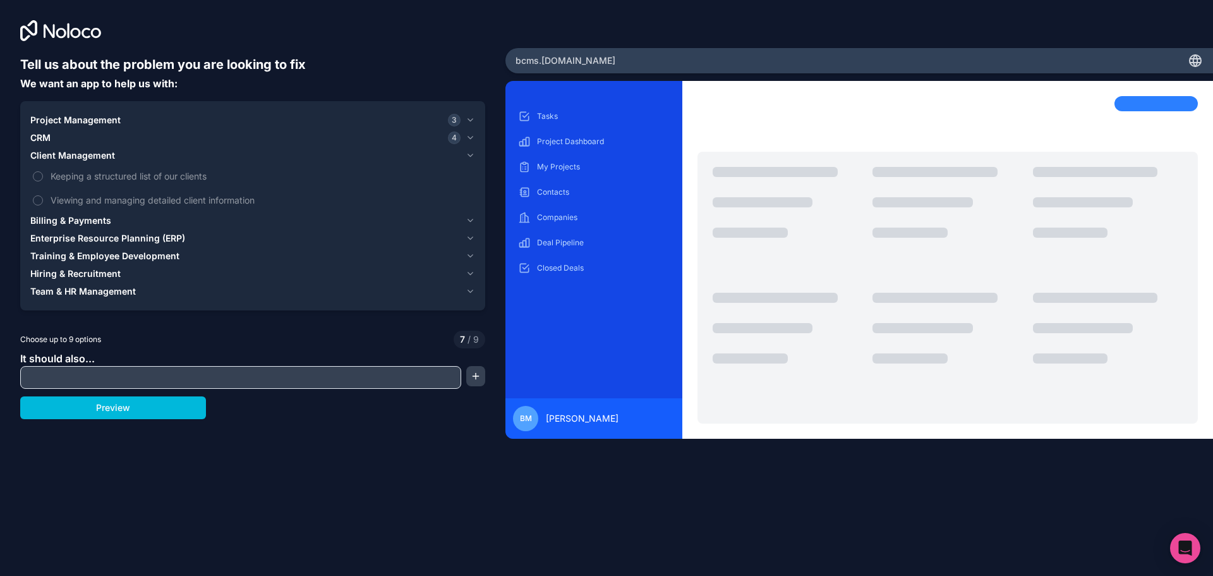
click at [42, 174] on button "Keeping a structured list of our clients" at bounding box center [38, 176] width 10 height 10
click at [41, 197] on button "Viewing and managing detailed client information" at bounding box center [38, 200] width 10 height 10
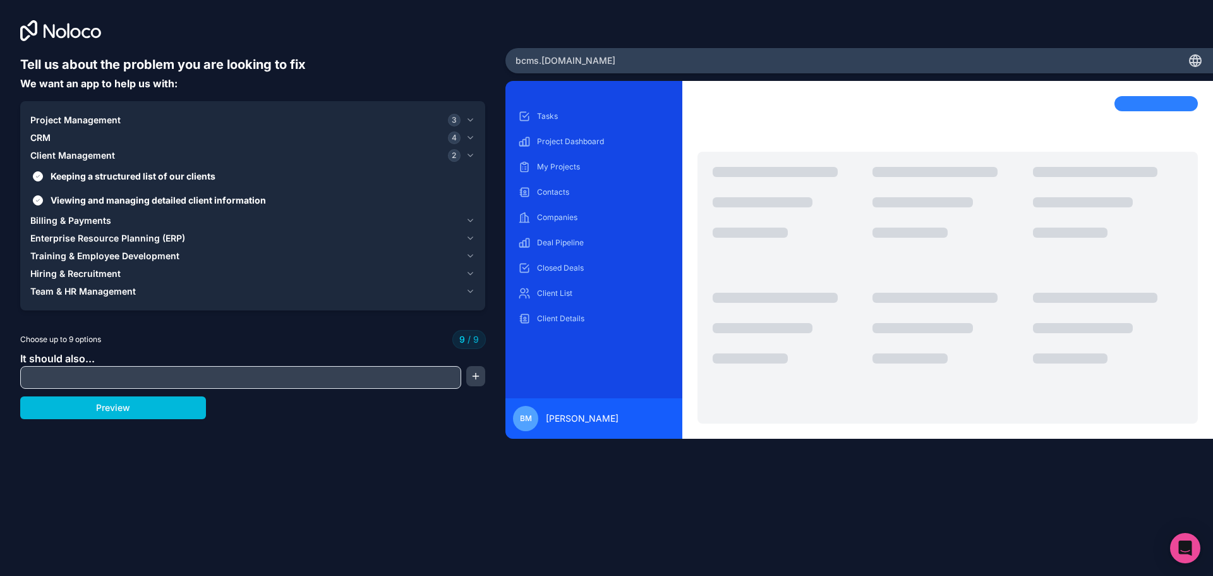
click at [83, 226] on span "Billing & Payments" at bounding box center [70, 220] width 81 height 13
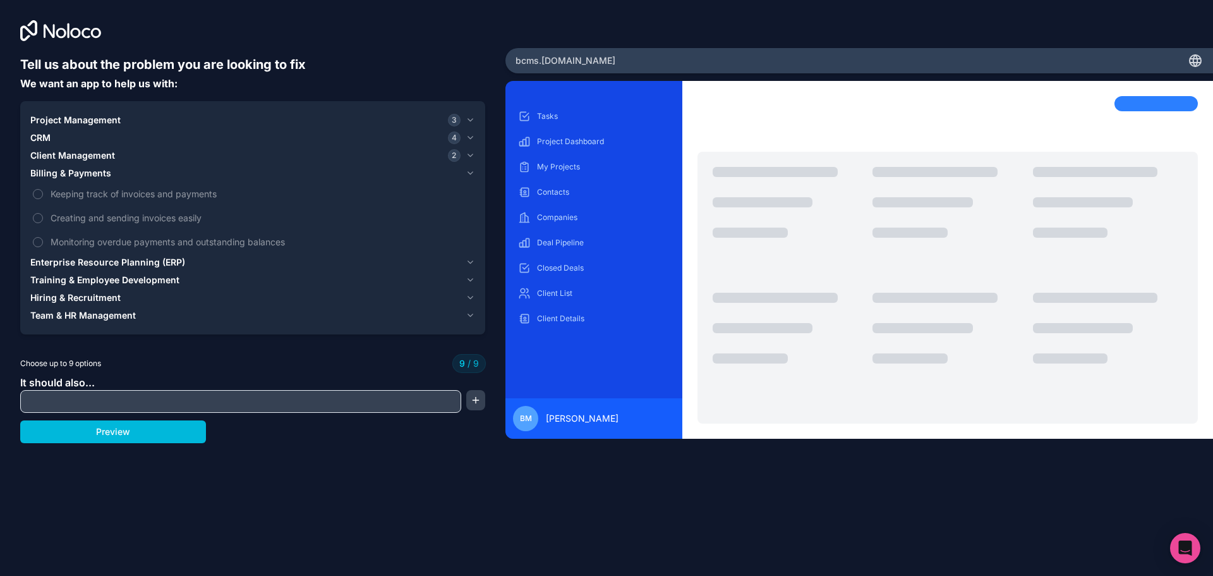
click at [60, 197] on span "Keeping track of invoices and payments" at bounding box center [262, 193] width 422 height 13
click at [60, 188] on span "Keeping track of invoices and payments" at bounding box center [262, 193] width 422 height 13
click at [83, 150] on span "Client Management" at bounding box center [72, 155] width 85 height 13
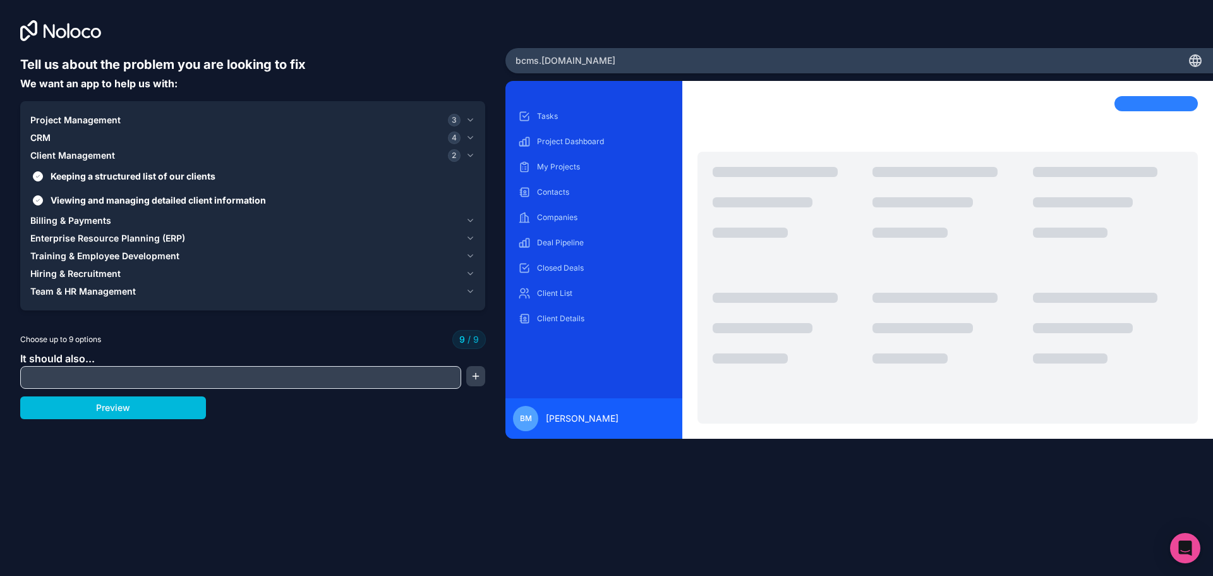
click at [45, 138] on span "CRM" at bounding box center [40, 137] width 20 height 13
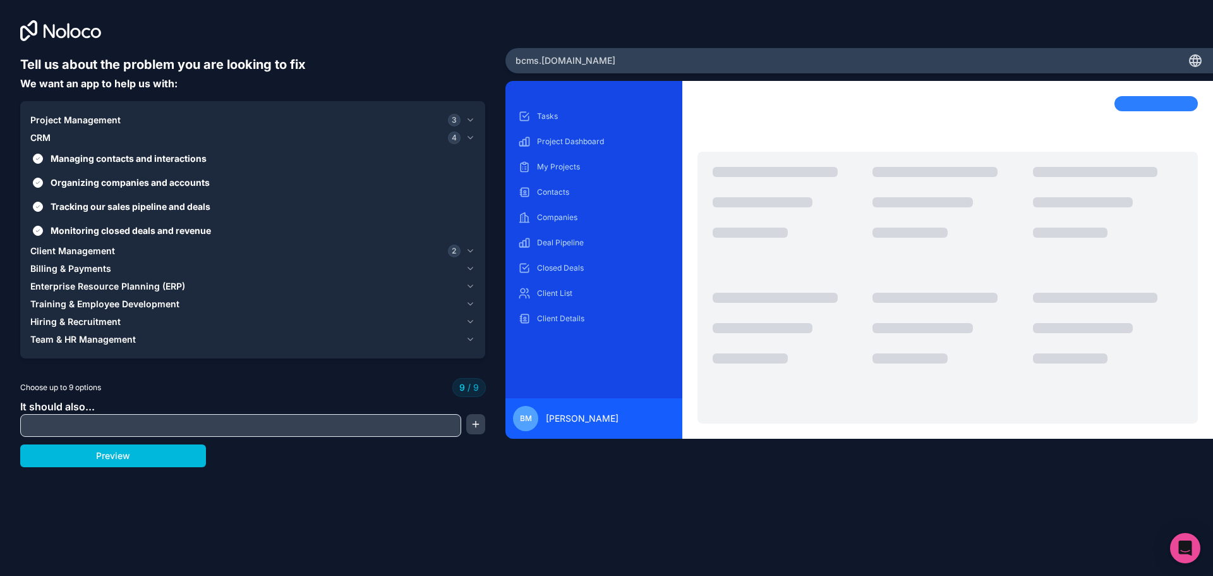
click at [42, 163] on label "Managing contacts and interactions" at bounding box center [252, 158] width 445 height 23
click at [42, 163] on button "Managing contacts and interactions" at bounding box center [38, 159] width 10 height 10
click at [35, 182] on button "Organizing companies and accounts" at bounding box center [38, 183] width 10 height 10
click at [40, 202] on label "Tracking our sales pipeline and deals" at bounding box center [252, 206] width 445 height 23
click at [40, 202] on button "Tracking our sales pipeline and deals" at bounding box center [38, 207] width 10 height 10
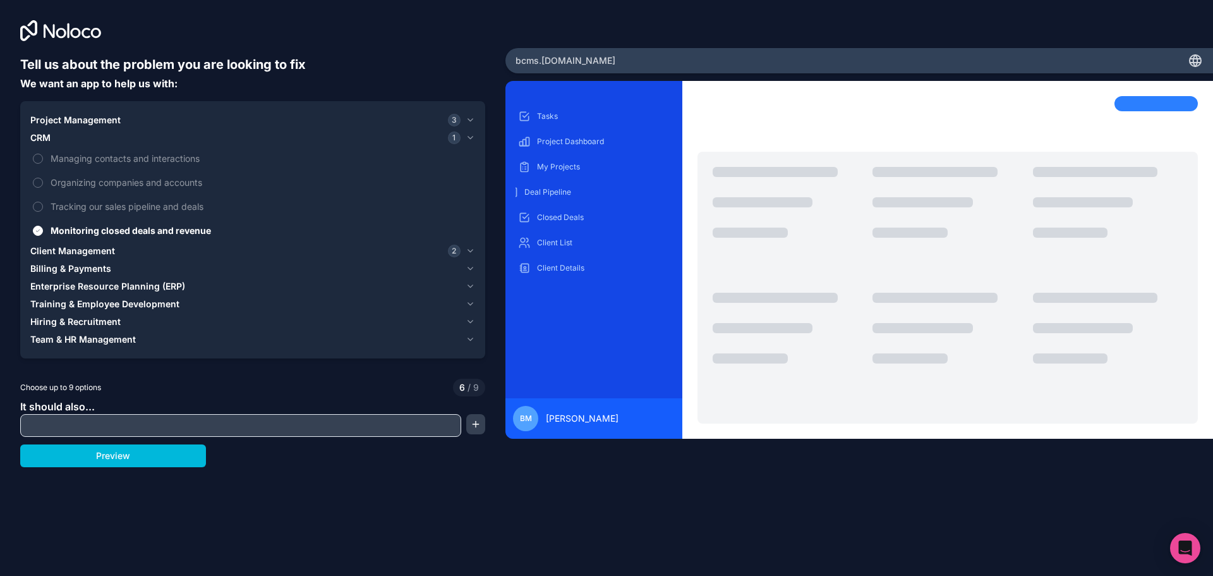
click at [38, 224] on label "Monitoring closed deals and revenue" at bounding box center [252, 230] width 445 height 23
click at [38, 226] on button "Monitoring closed deals and revenue" at bounding box center [38, 231] width 10 height 10
click at [57, 121] on span "Project Management" at bounding box center [75, 120] width 90 height 13
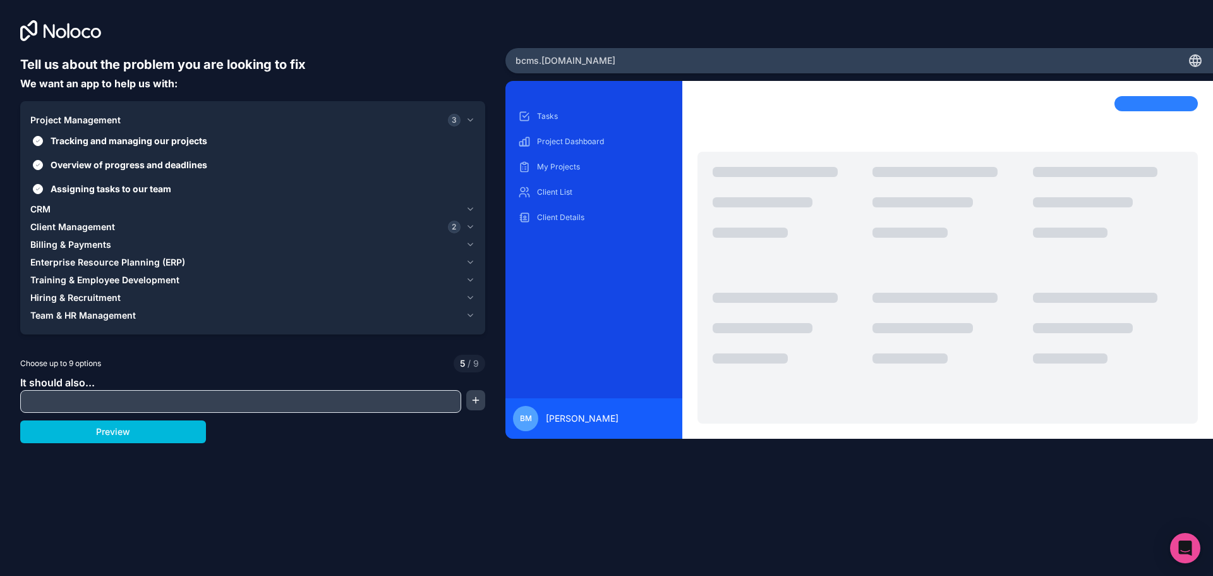
click at [41, 145] on button "Tracking and managing our projects" at bounding box center [38, 141] width 10 height 10
click at [37, 166] on button "Overview of progress and deadlines" at bounding box center [38, 165] width 10 height 10
click at [40, 184] on button "Assigning tasks to our team" at bounding box center [38, 189] width 10 height 10
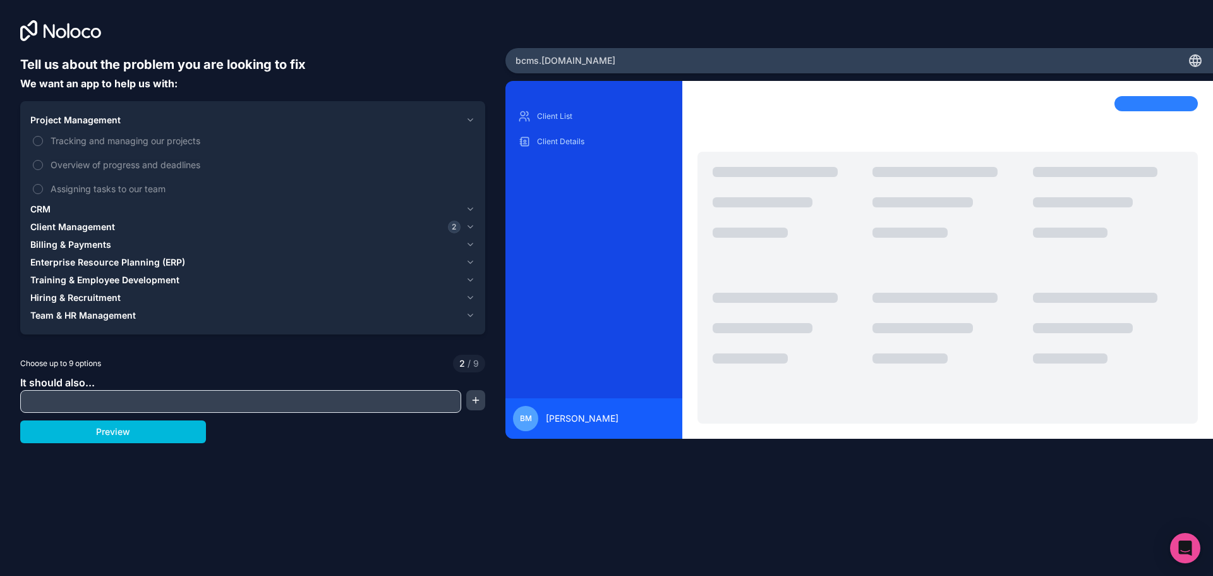
click at [47, 222] on span "Client Management" at bounding box center [72, 227] width 85 height 13
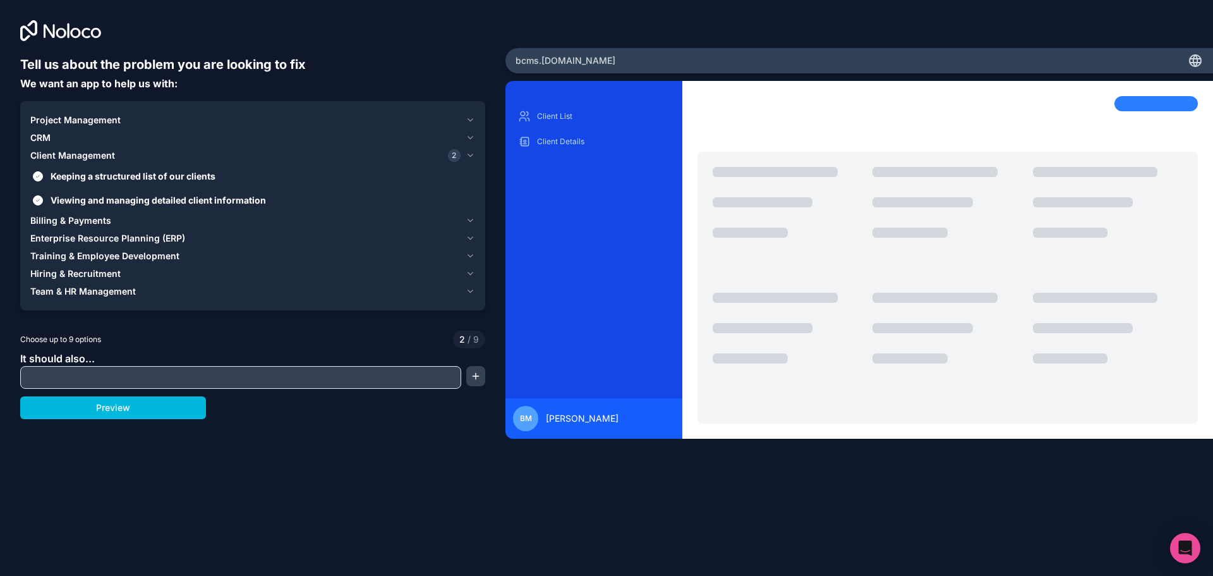
click at [42, 178] on button "Keeping a structured list of our clients" at bounding box center [38, 176] width 10 height 10
click at [37, 199] on button "Viewing and managing detailed client information" at bounding box center [38, 200] width 10 height 10
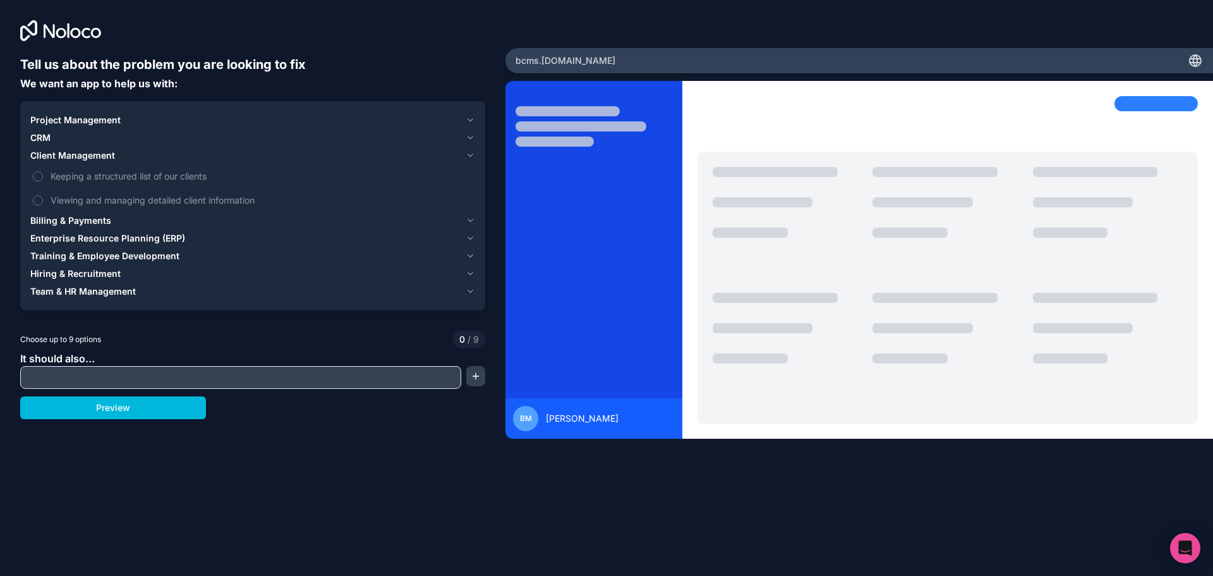
click at [78, 150] on span "Client Management" at bounding box center [72, 155] width 85 height 13
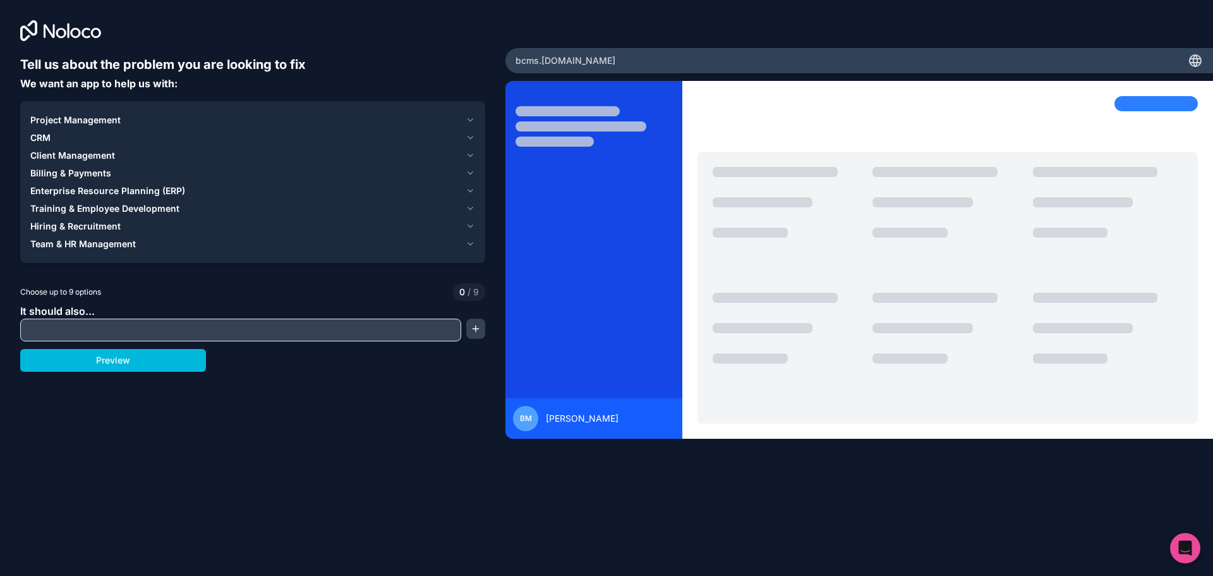
click at [75, 174] on span "Billing & Payments" at bounding box center [70, 173] width 81 height 13
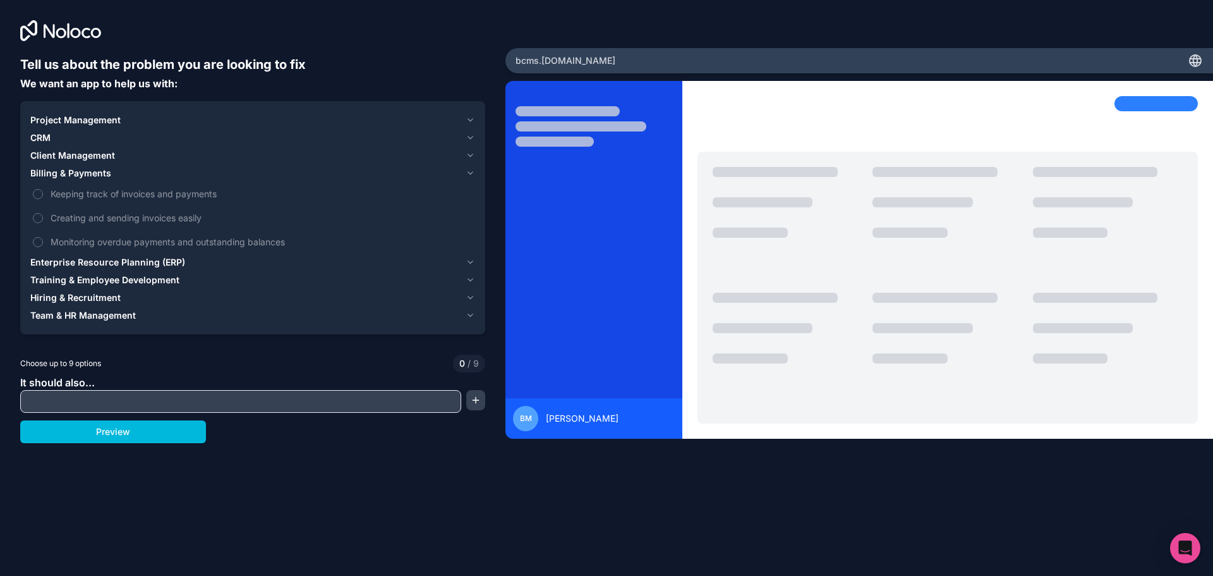
click at [75, 174] on span "Billing & Payments" at bounding box center [70, 173] width 81 height 13
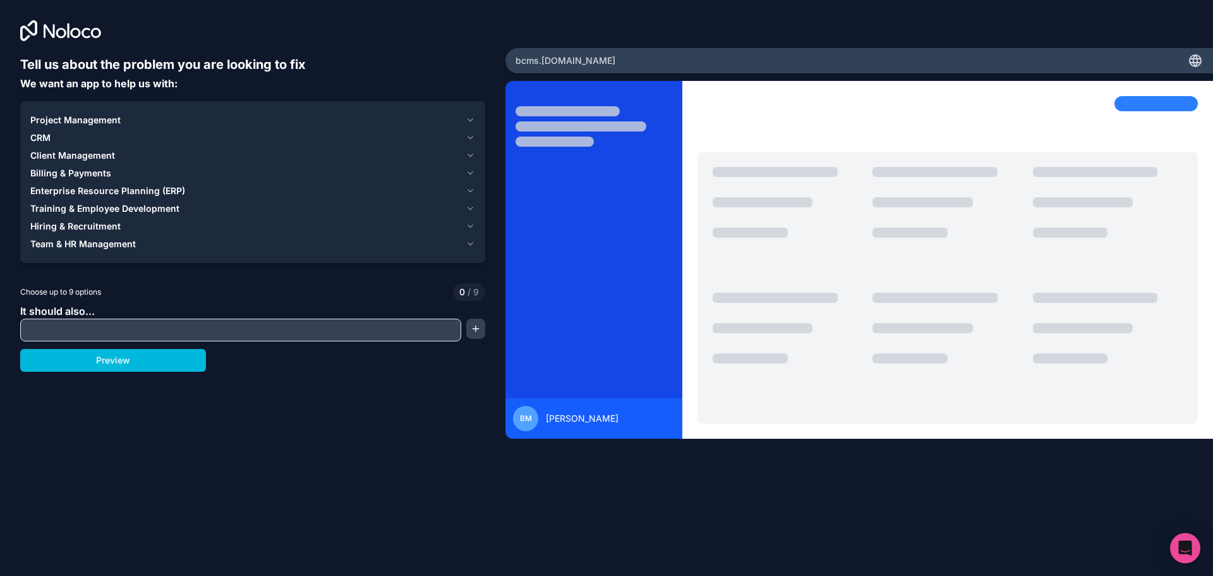
click at [100, 327] on input "text" at bounding box center [240, 330] width 435 height 18
click at [52, 191] on span "Enterprise Resource Planning (ERP)" at bounding box center [107, 191] width 155 height 13
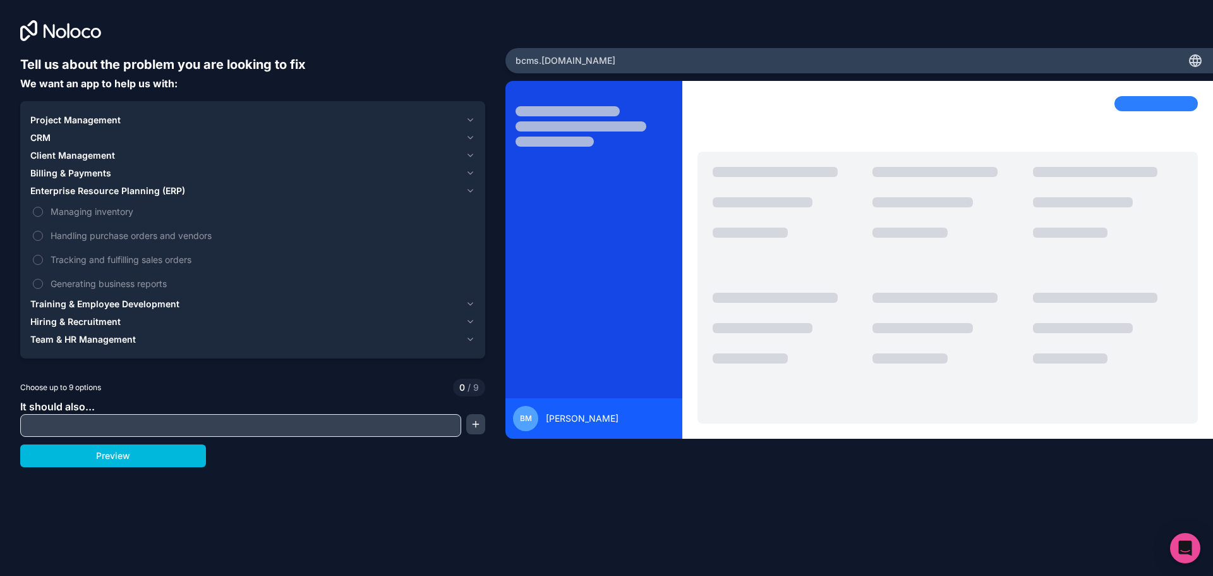
click at [36, 214] on button "Managing inventory" at bounding box center [38, 212] width 10 height 10
click at [36, 231] on button "Handling purchase orders and vendors" at bounding box center [38, 236] width 10 height 10
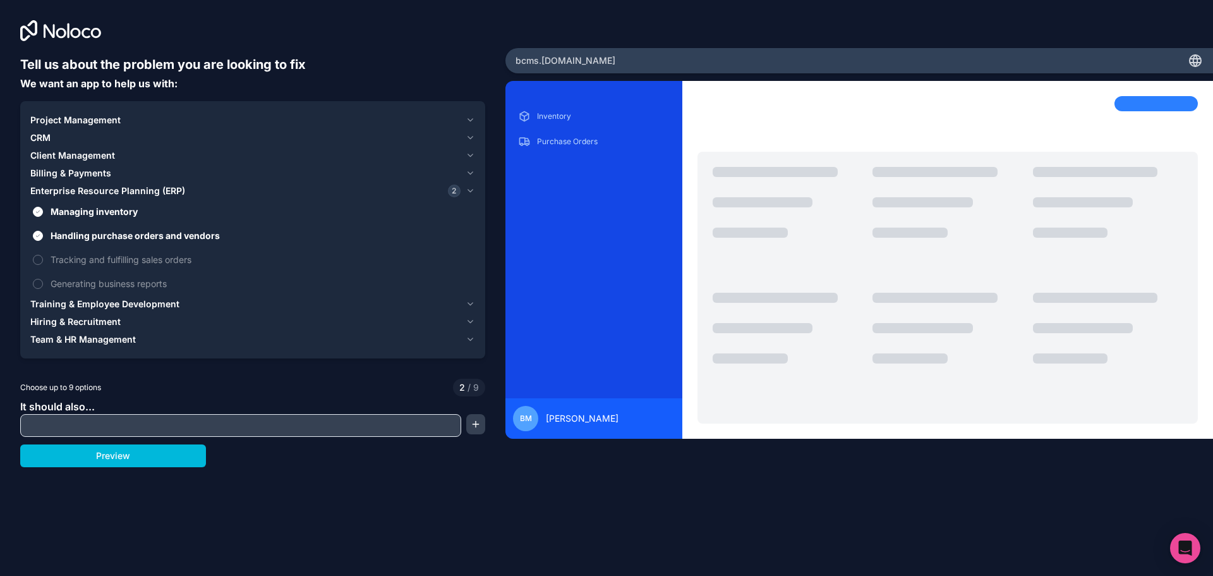
click at [38, 257] on button "Tracking and fulfilling sales orders" at bounding box center [38, 260] width 10 height 10
click at [39, 284] on button "Generating business reports" at bounding box center [38, 284] width 10 height 10
click at [42, 140] on span "CRM" at bounding box center [40, 137] width 20 height 13
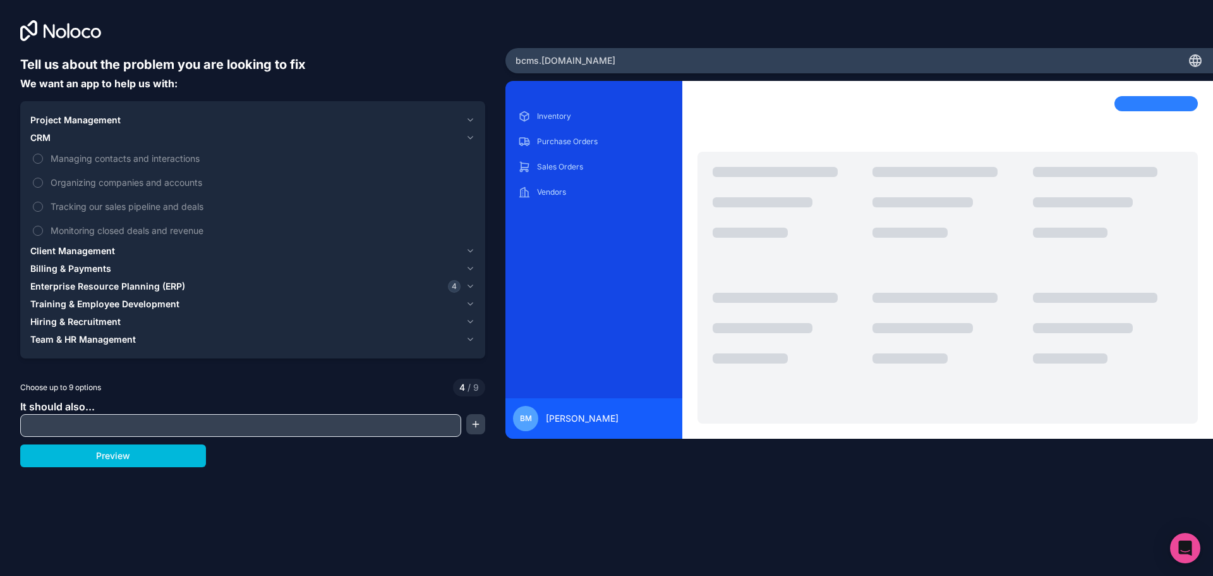
click at [37, 159] on button "Managing contacts and interactions" at bounding box center [38, 159] width 10 height 10
click at [37, 180] on button "Organizing companies and accounts" at bounding box center [38, 183] width 10 height 10
click at [37, 204] on button "Tracking our sales pipeline and deals" at bounding box center [38, 207] width 10 height 10
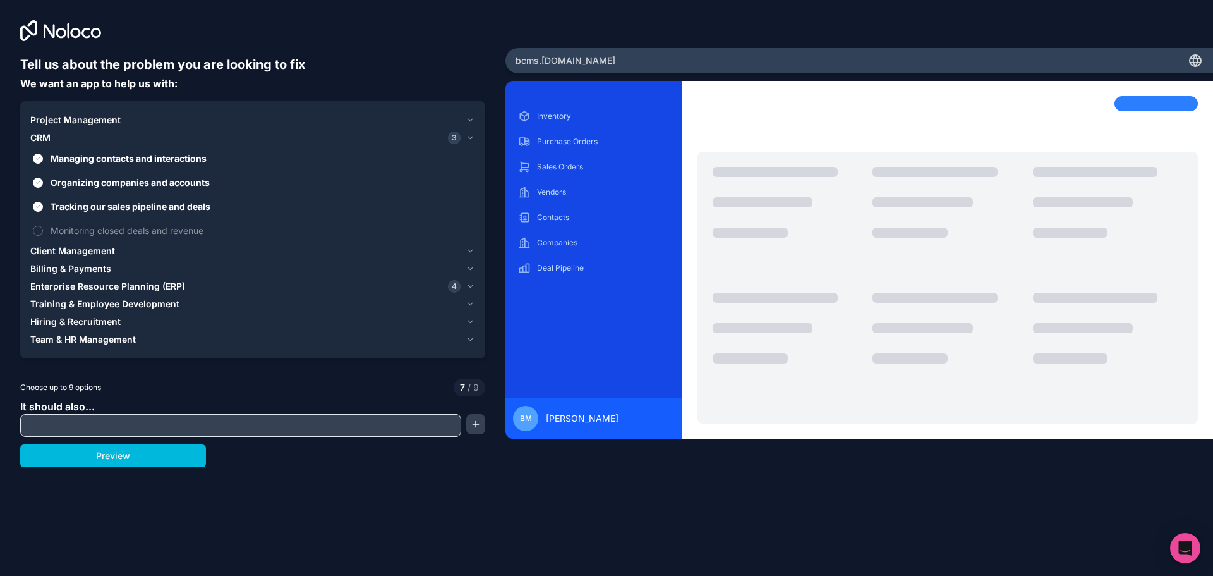
click at [37, 227] on button "Monitoring closed deals and revenue" at bounding box center [38, 231] width 10 height 10
click at [473, 135] on icon "button" at bounding box center [470, 138] width 9 height 10
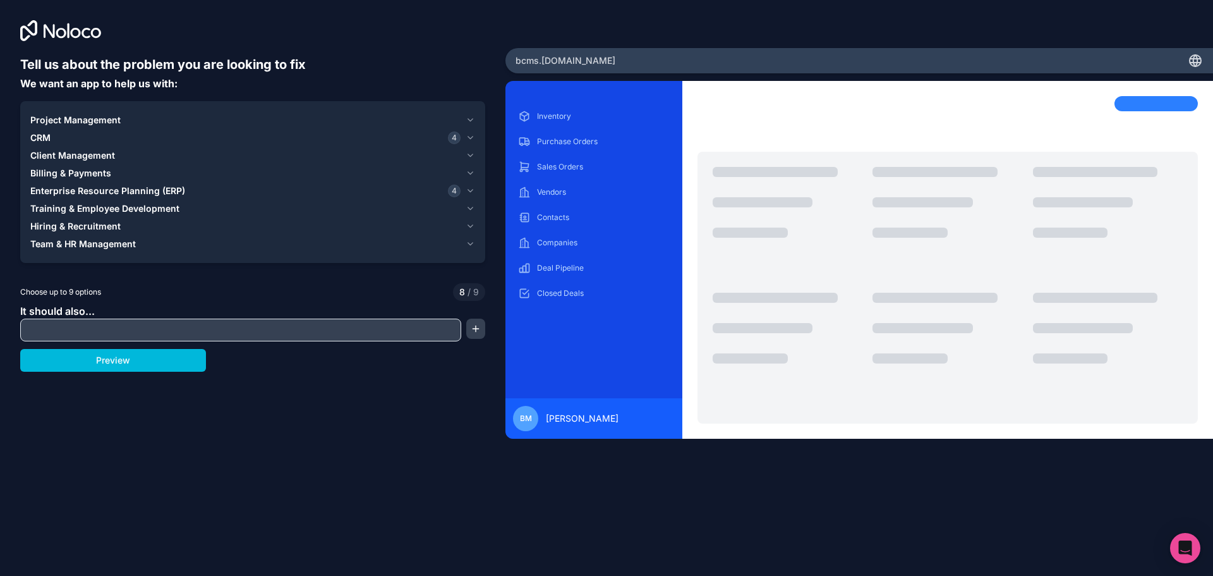
click at [83, 174] on span "Billing & Payments" at bounding box center [70, 173] width 81 height 13
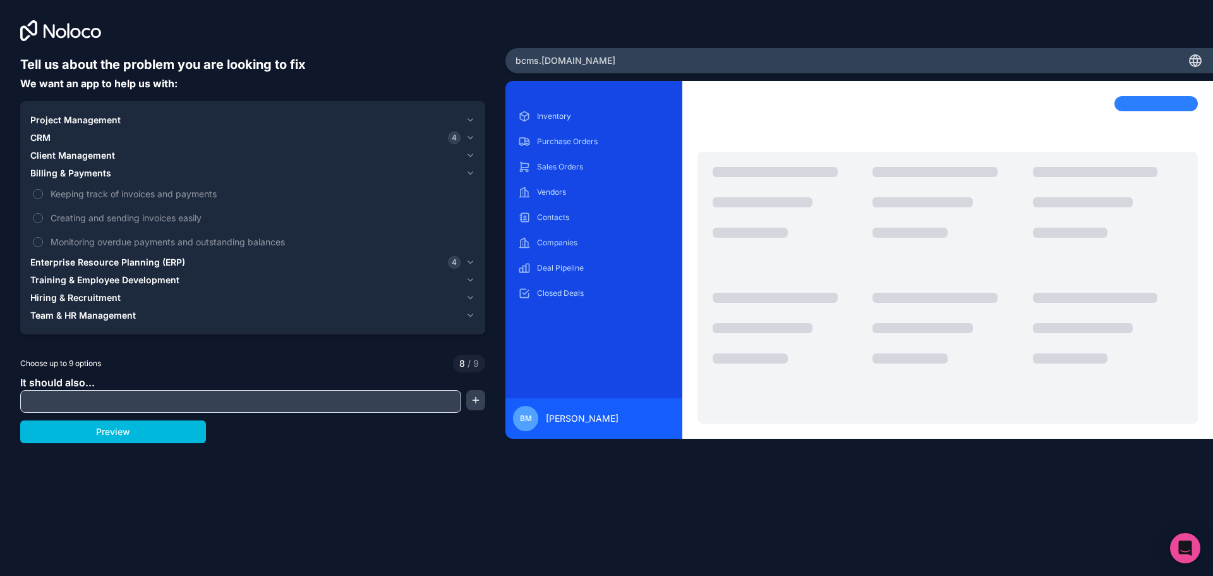
click at [42, 195] on button "Keeping track of invoices and payments" at bounding box center [38, 194] width 10 height 10
click at [38, 189] on button "Keeping track of invoices and payments" at bounding box center [38, 194] width 10 height 10
click at [38, 191] on button "Keeping track of invoices and payments" at bounding box center [38, 194] width 10 height 10
click at [70, 147] on button "Client Management" at bounding box center [252, 156] width 445 height 18
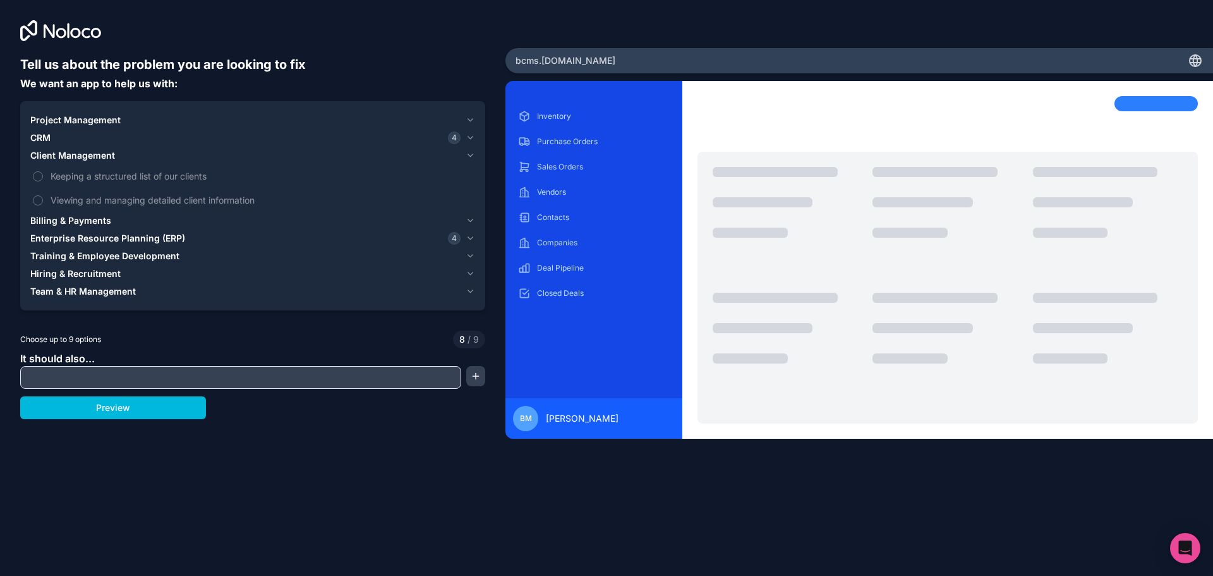
click at [52, 140] on div "CRM 4" at bounding box center [245, 137] width 430 height 13
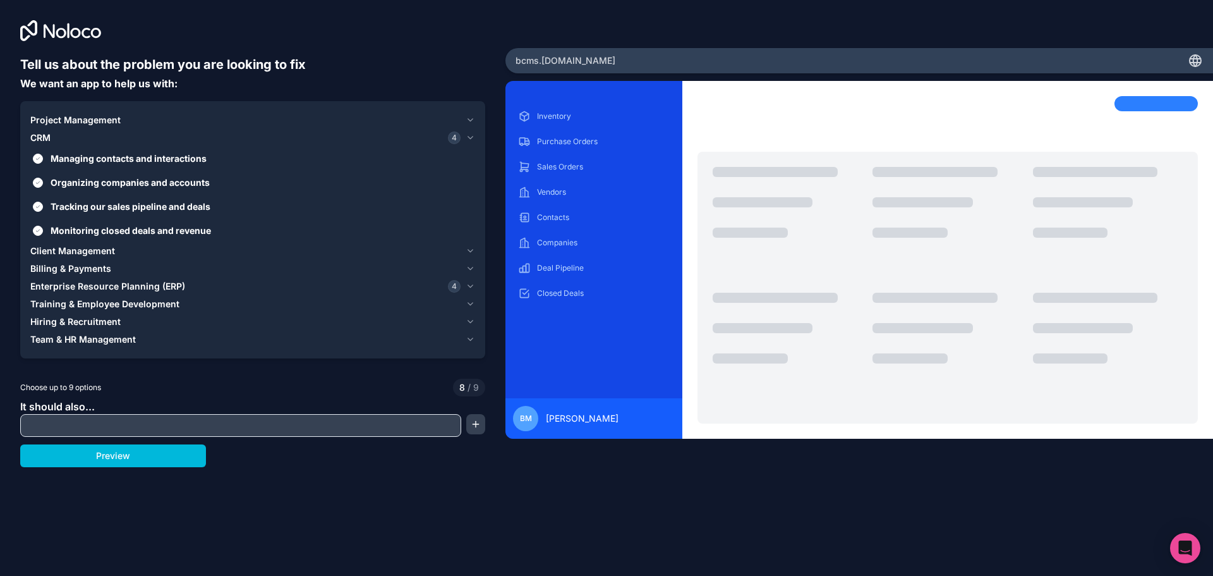
click at [36, 164] on label "Managing contacts and interactions" at bounding box center [252, 158] width 445 height 23
click at [36, 164] on button "Managing contacts and interactions" at bounding box center [38, 159] width 10 height 10
click at [36, 179] on button "Organizing companies and accounts" at bounding box center [38, 183] width 10 height 10
click at [36, 198] on label "Tracking our sales pipeline and deals" at bounding box center [252, 206] width 445 height 23
click at [36, 202] on button "Tracking our sales pipeline and deals" at bounding box center [38, 207] width 10 height 10
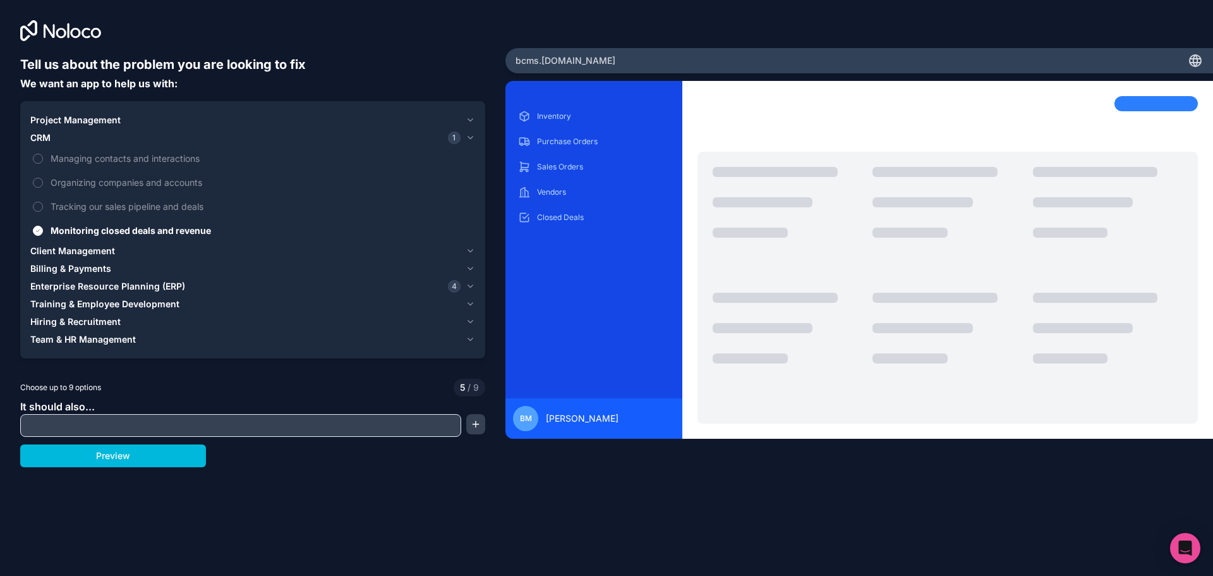
click at [39, 224] on label "Monitoring closed deals and revenue" at bounding box center [252, 230] width 445 height 23
click at [39, 226] on button "Monitoring closed deals and revenue" at bounding box center [38, 231] width 10 height 10
click at [61, 133] on div "CRM" at bounding box center [245, 137] width 430 height 13
